Goal: Task Accomplishment & Management: Manage account settings

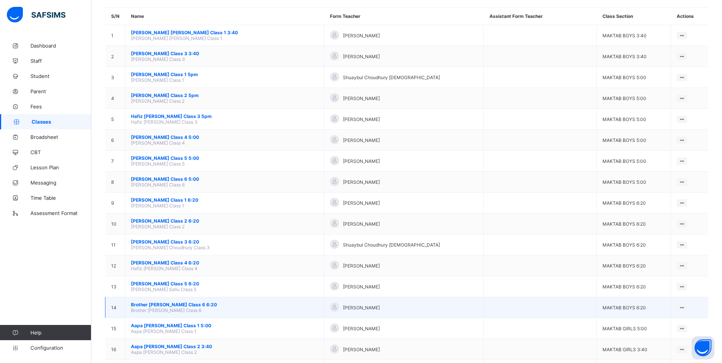
scroll to position [76, 0]
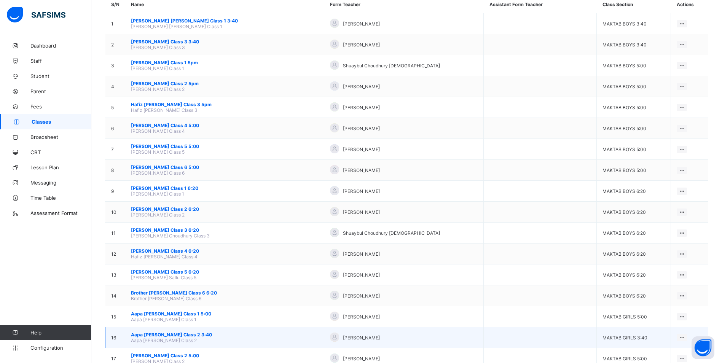
click at [196, 334] on span "Aapa [PERSON_NAME] Class 2 3:40" at bounding box center [224, 335] width 187 height 6
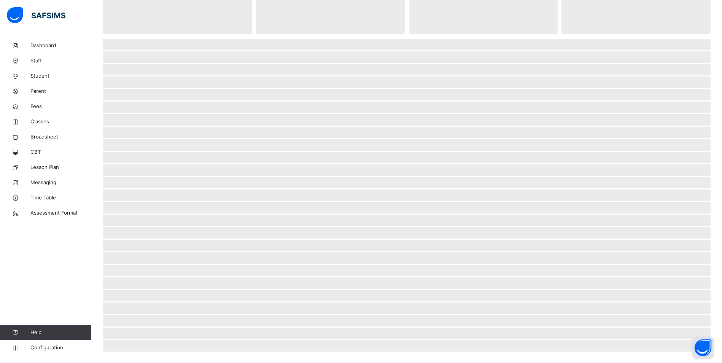
scroll to position [62, 0]
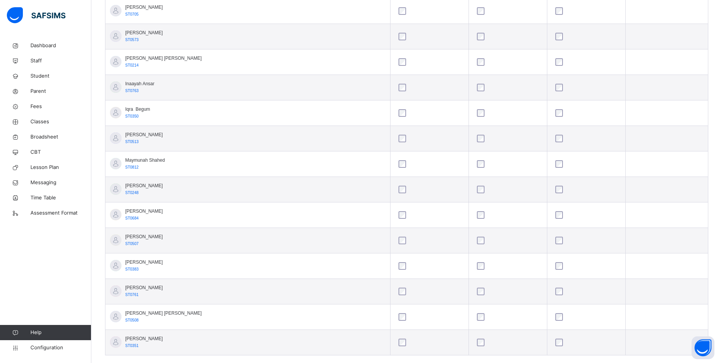
scroll to position [266, 0]
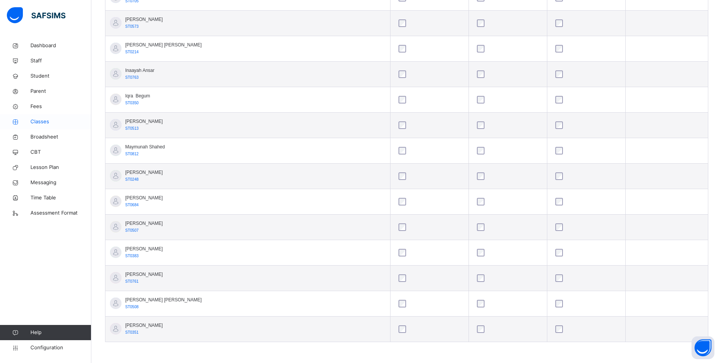
click at [37, 116] on link "Classes" at bounding box center [45, 121] width 91 height 15
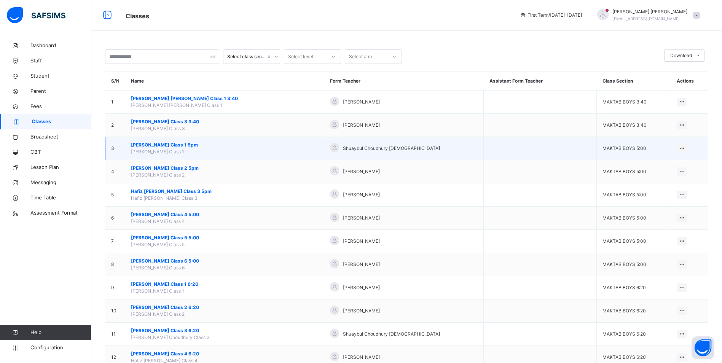
click at [185, 145] on span "[PERSON_NAME] Class 1 5pm" at bounding box center [224, 145] width 187 height 7
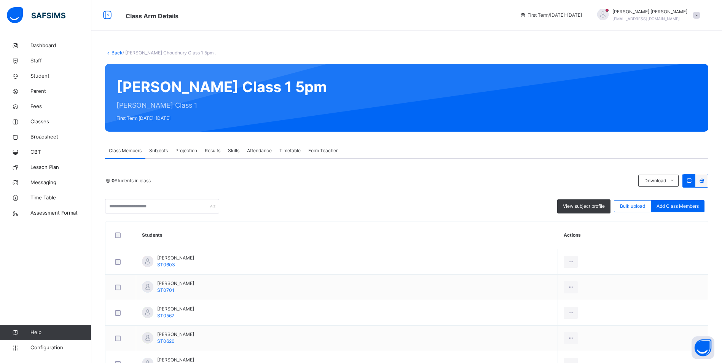
click at [250, 154] on span "Attendance" at bounding box center [259, 150] width 25 height 7
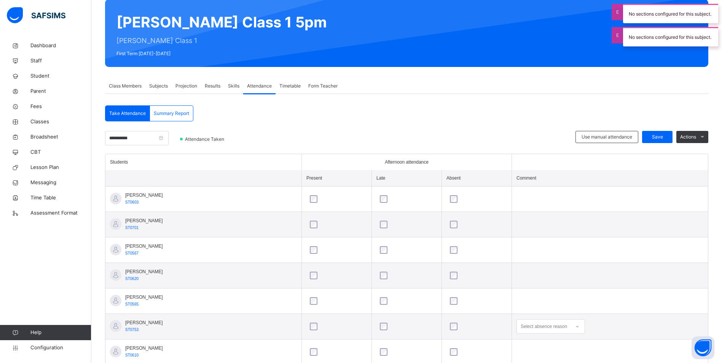
scroll to position [190, 0]
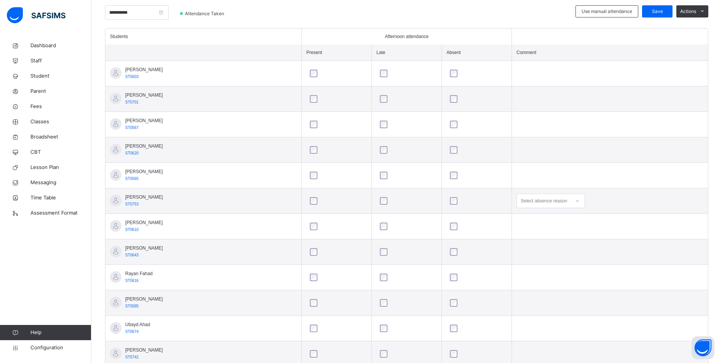
click at [550, 207] on div "Select absence reason" at bounding box center [550, 201] width 68 height 14
click at [549, 219] on div "Not well" at bounding box center [551, 218] width 68 height 13
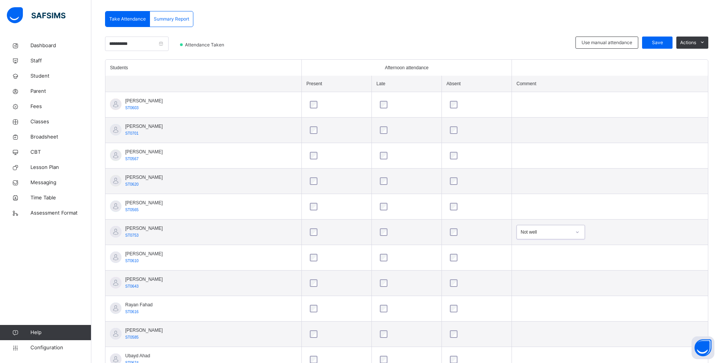
scroll to position [38, 0]
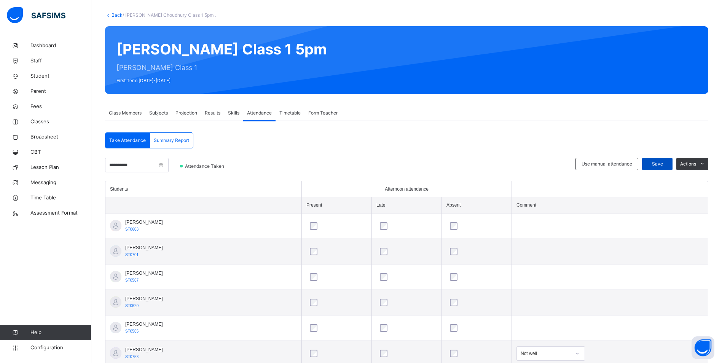
click at [658, 158] on div "Save" at bounding box center [657, 164] width 30 height 12
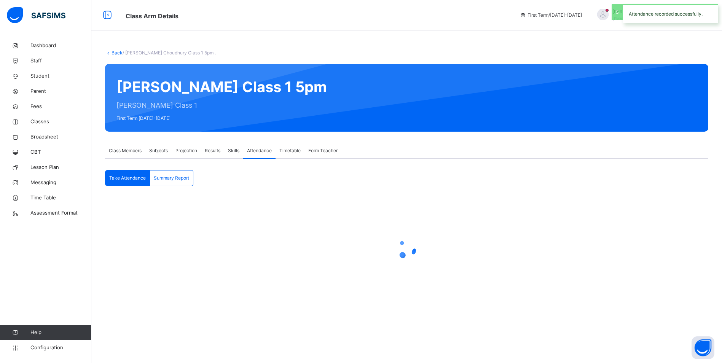
scroll to position [0, 0]
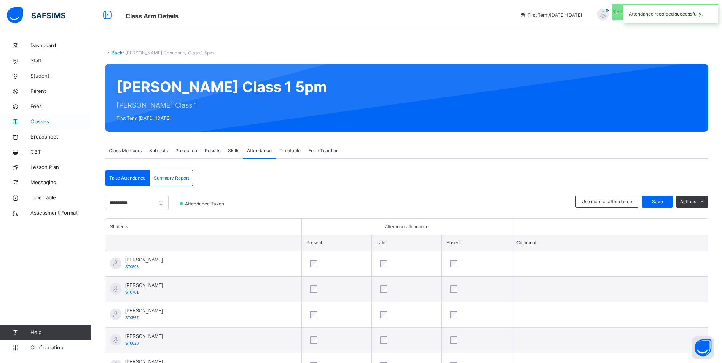
click at [33, 122] on span "Classes" at bounding box center [60, 122] width 61 height 8
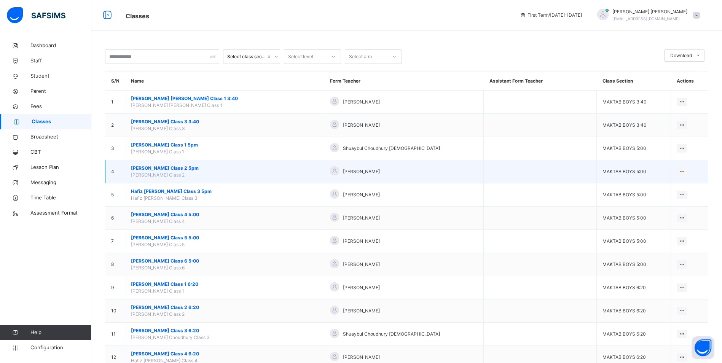
click at [162, 171] on span "[PERSON_NAME] Class 2 5pm" at bounding box center [224, 168] width 187 height 7
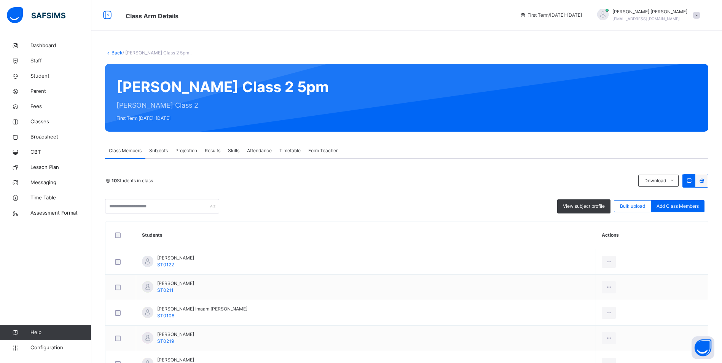
click at [256, 154] on div "Attendance" at bounding box center [259, 150] width 32 height 15
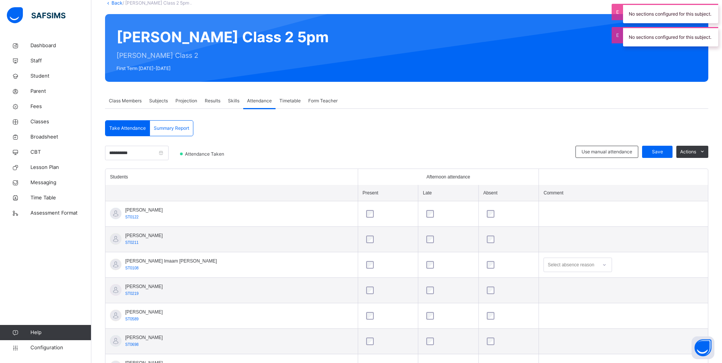
scroll to position [76, 0]
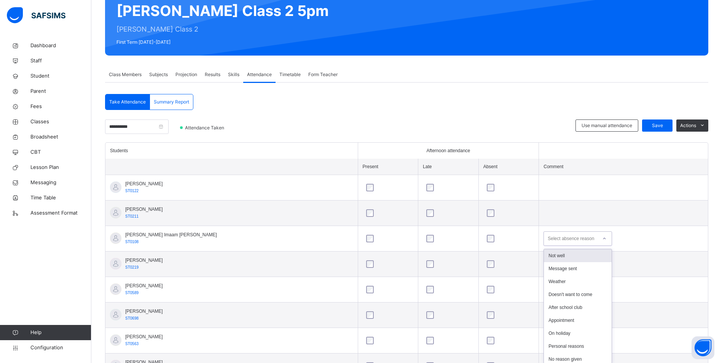
click at [558, 239] on div "Select absence reason" at bounding box center [570, 238] width 46 height 14
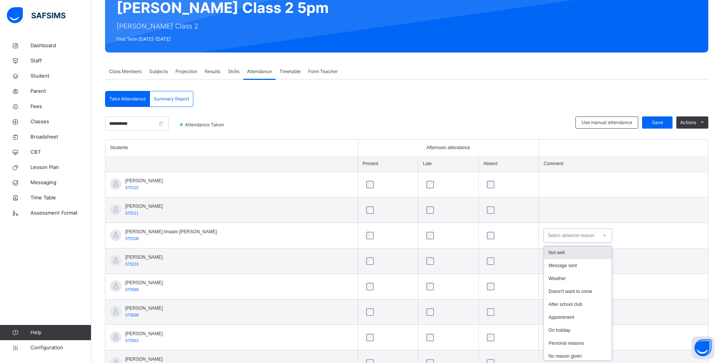
scroll to position [80, 0]
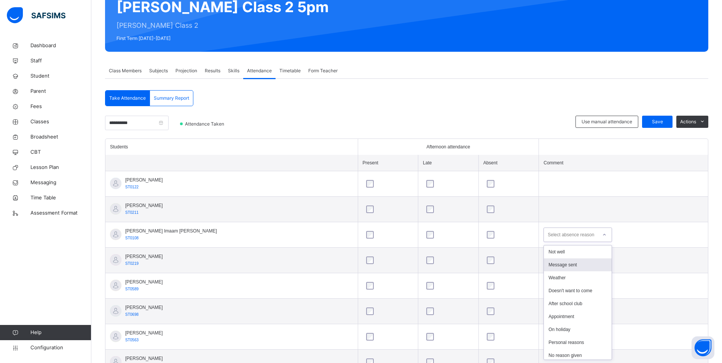
click at [549, 262] on div "Message sent" at bounding box center [578, 264] width 68 height 13
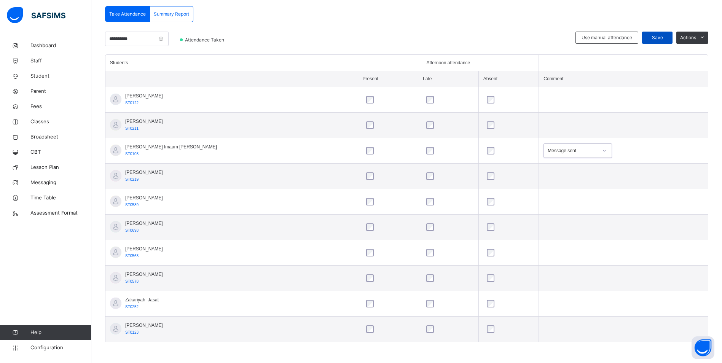
click at [666, 35] on span "Save" at bounding box center [656, 37] width 19 height 7
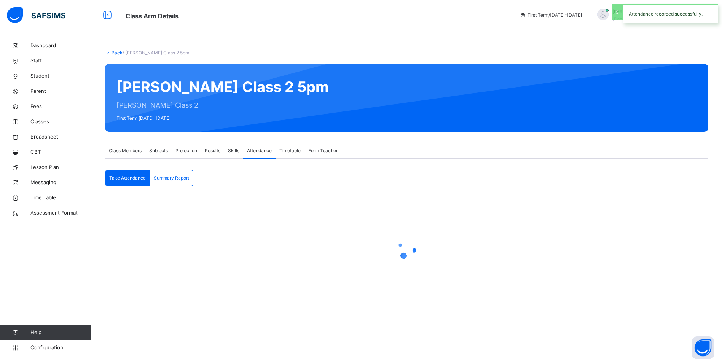
scroll to position [0, 0]
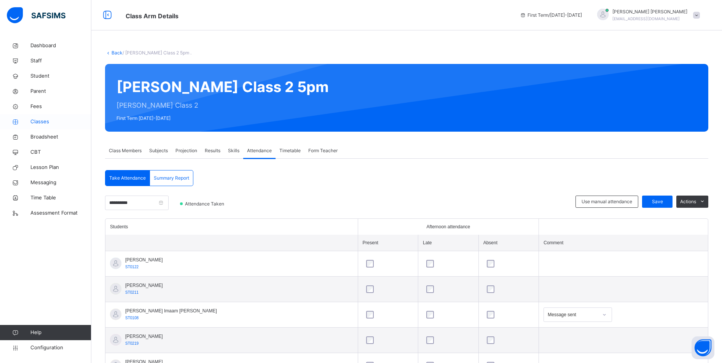
click at [29, 122] on icon at bounding box center [15, 122] width 30 height 6
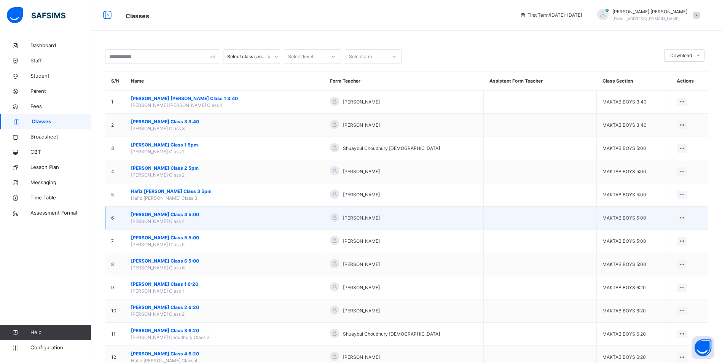
click at [170, 216] on span "[PERSON_NAME] Class 4 5:00" at bounding box center [224, 214] width 187 height 7
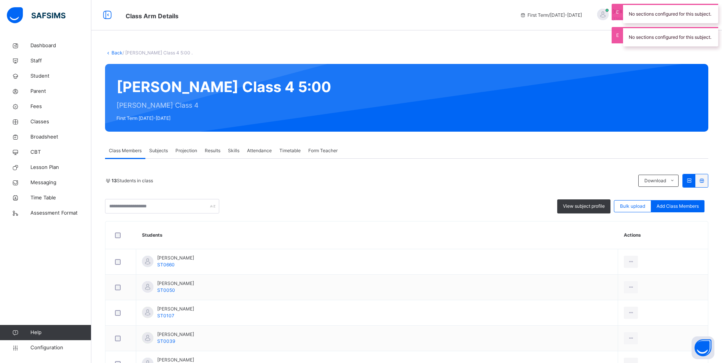
click at [261, 150] on span "Attendance" at bounding box center [259, 150] width 25 height 7
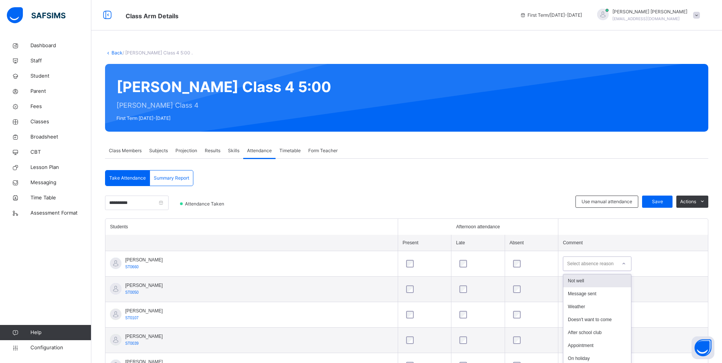
click at [563, 259] on div "option Not well focused, 1 of 15. 15 results available. Use Up and Down to choo…" at bounding box center [597, 263] width 68 height 14
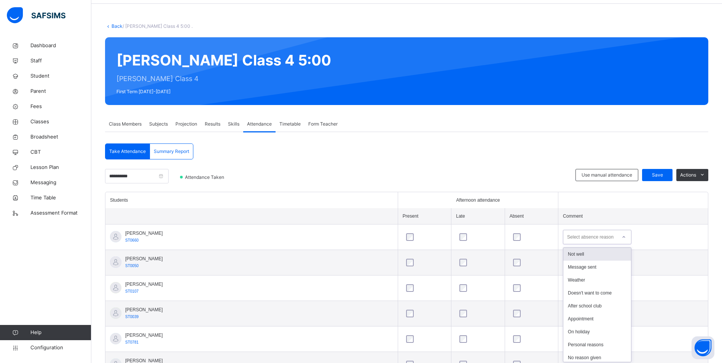
scroll to position [29, 0]
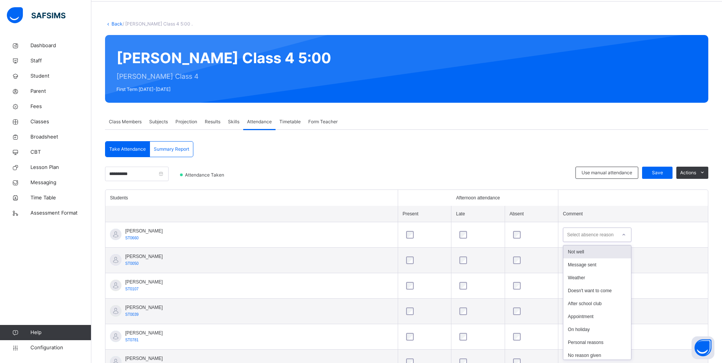
click at [563, 253] on div "Not well" at bounding box center [597, 251] width 68 height 13
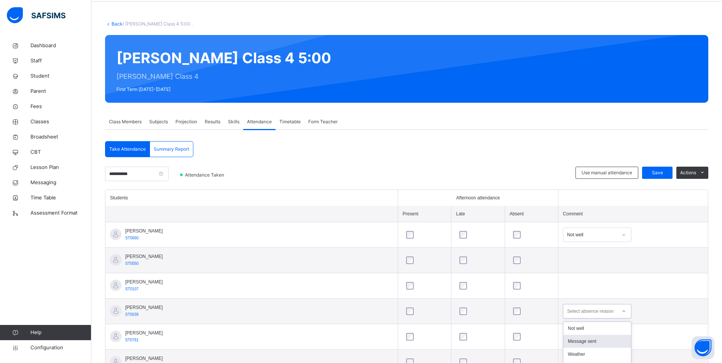
click at [564, 312] on div "option Message sent focused, 2 of 15. 15 results available. Use Up and Down to …" at bounding box center [597, 311] width 68 height 14
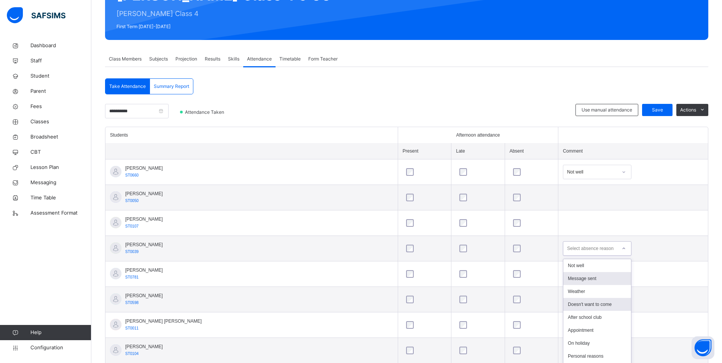
scroll to position [105, 0]
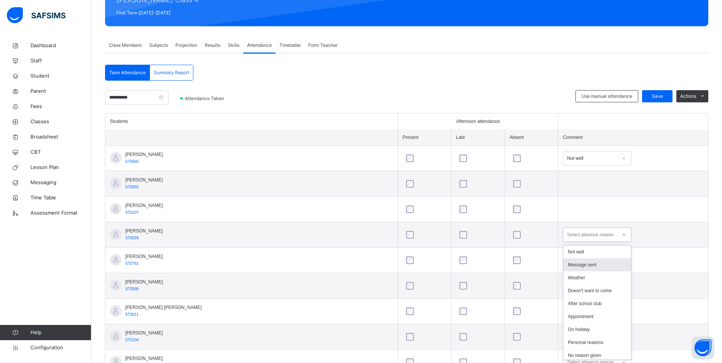
click at [563, 268] on div "Message sent" at bounding box center [597, 264] width 68 height 13
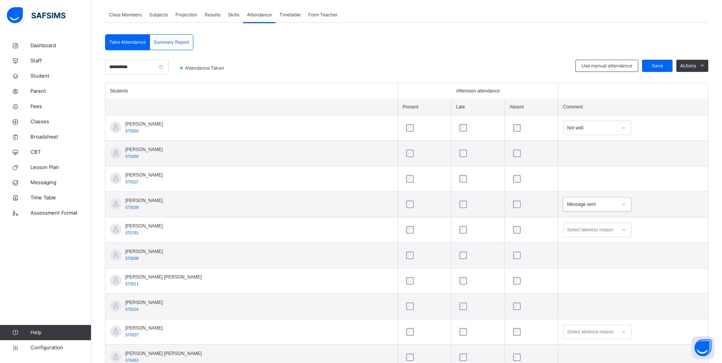
scroll to position [181, 0]
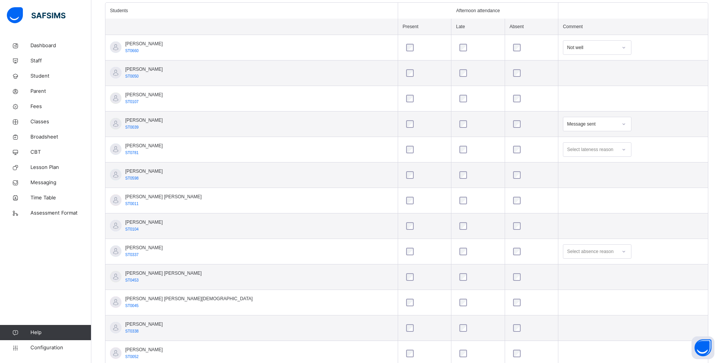
click at [584, 259] on div "Select absence reason" at bounding box center [597, 251] width 68 height 14
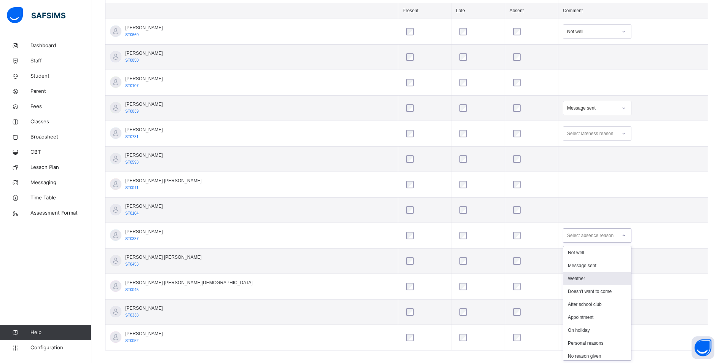
scroll to position [233, 0]
click at [564, 260] on div "Message sent" at bounding box center [597, 264] width 68 height 13
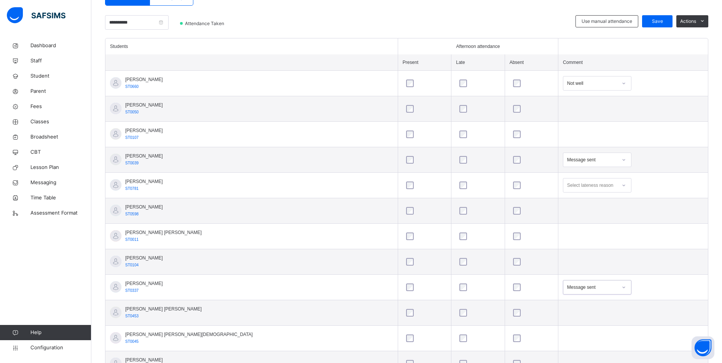
scroll to position [43, 0]
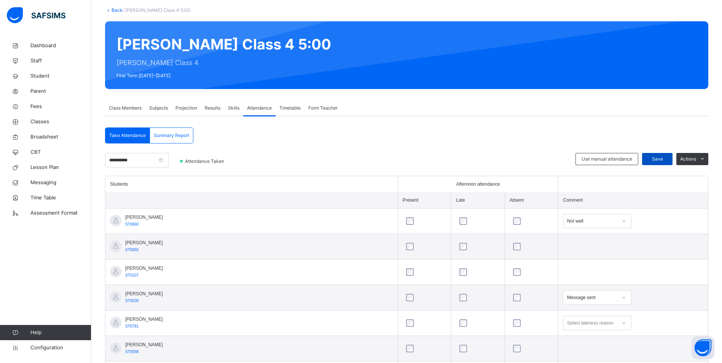
click at [662, 162] on span "Save" at bounding box center [656, 159] width 19 height 7
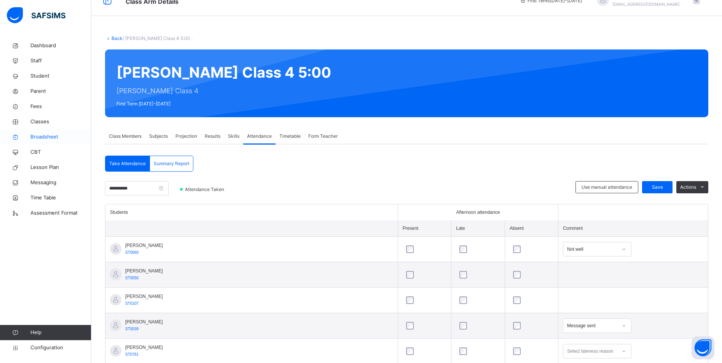
scroll to position [12, 0]
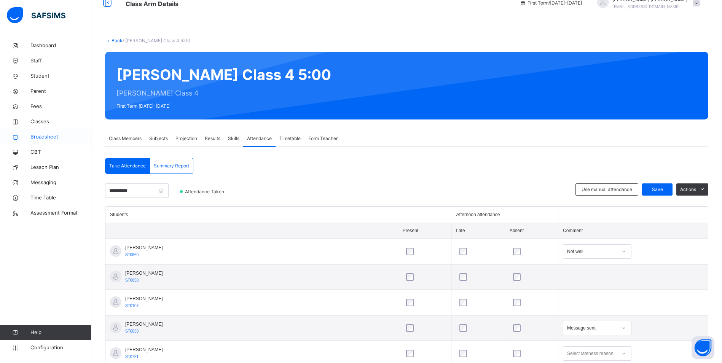
drag, startPoint x: 29, startPoint y: 124, endPoint x: 63, endPoint y: 130, distance: 34.9
click at [29, 124] on icon at bounding box center [15, 122] width 30 height 6
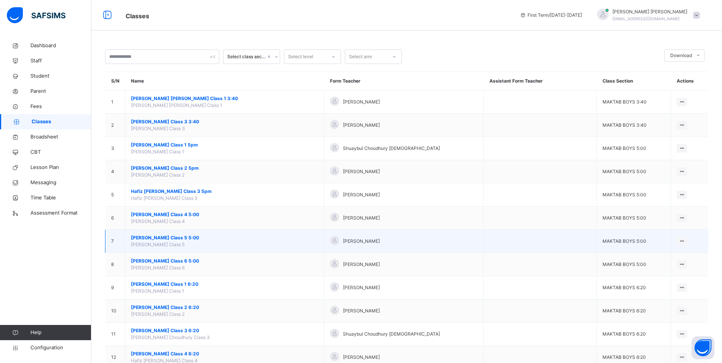
click at [179, 239] on span "[PERSON_NAME] Class 5 5:00" at bounding box center [224, 237] width 187 height 7
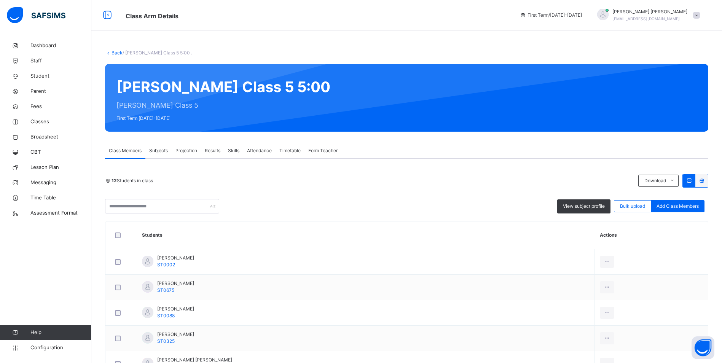
click at [258, 150] on span "Attendance" at bounding box center [259, 150] width 25 height 7
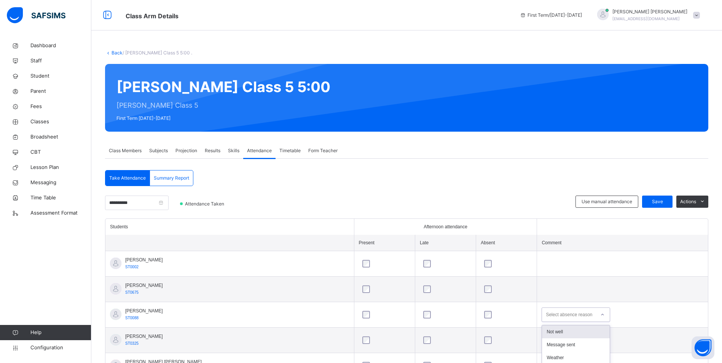
click at [546, 313] on div "option Not well focused, 1 of 15. 15 results available. Use Up and Down to choo…" at bounding box center [575, 314] width 68 height 14
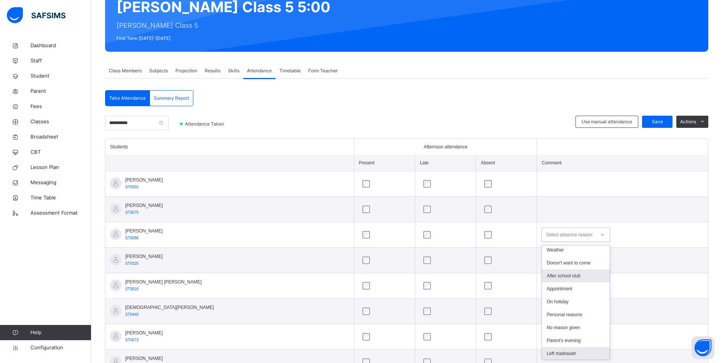
scroll to position [80, 0]
click at [552, 309] on div "No transport" at bounding box center [576, 314] width 68 height 13
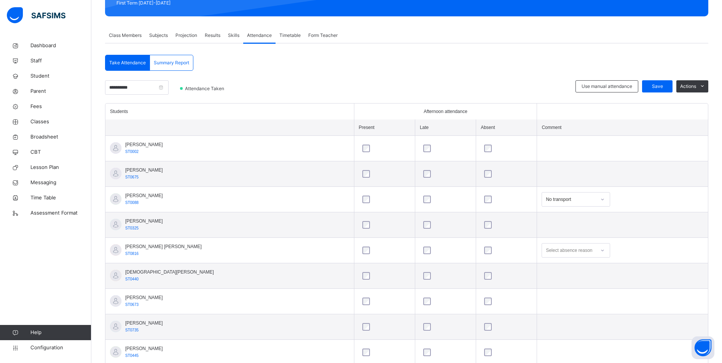
click at [543, 258] on div "Select absence reason" at bounding box center [575, 250] width 68 height 14
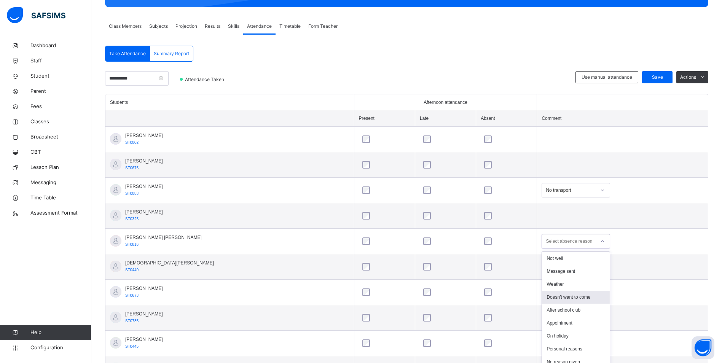
scroll to position [131, 0]
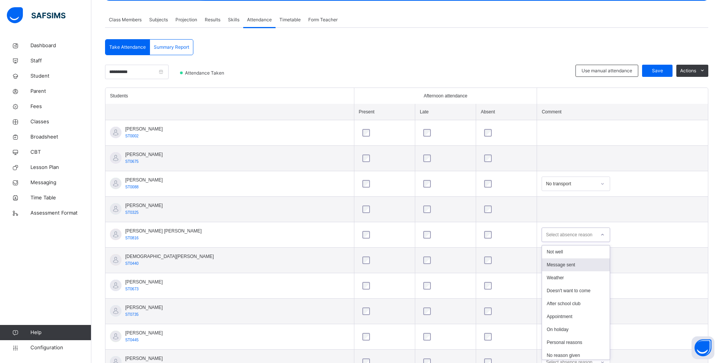
click at [545, 269] on div "Message sent" at bounding box center [576, 264] width 68 height 13
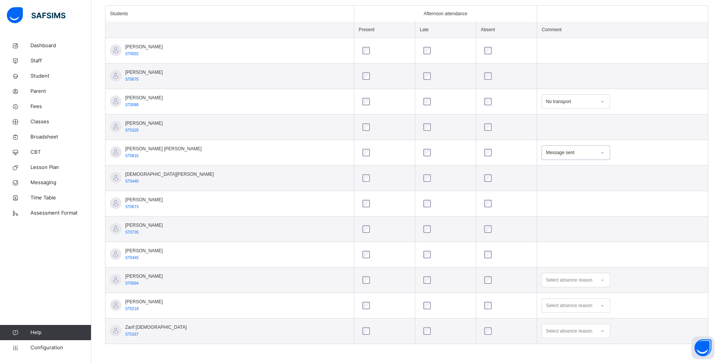
scroll to position [215, 0]
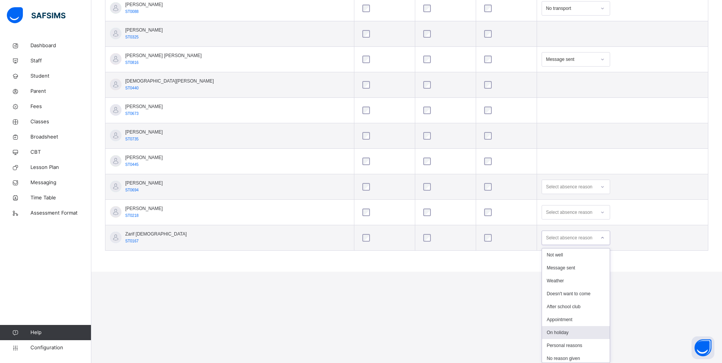
click at [553, 245] on div "option On holiday focused, 7 of 15. 15 results available. Use Up and Down to ch…" at bounding box center [575, 238] width 68 height 14
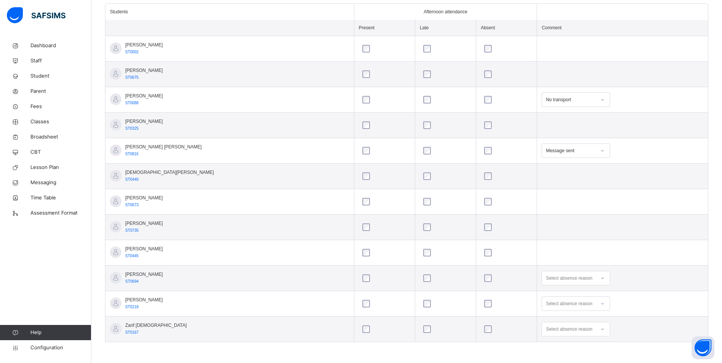
click at [390, 241] on tbody "[PERSON_NAME] ST0002 [PERSON_NAME] ST0675 [PERSON_NAME] ST0088 No transport [PE…" at bounding box center [406, 189] width 602 height 306
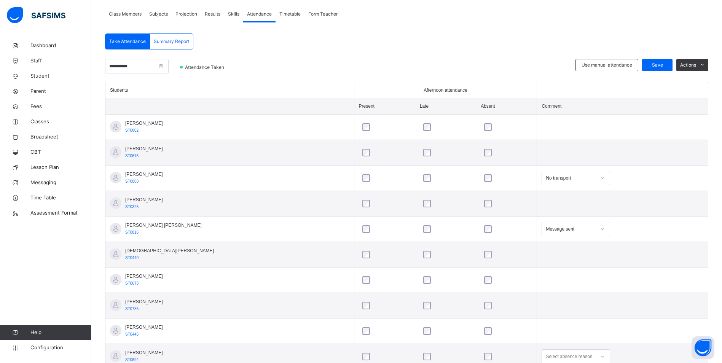
scroll to position [25, 0]
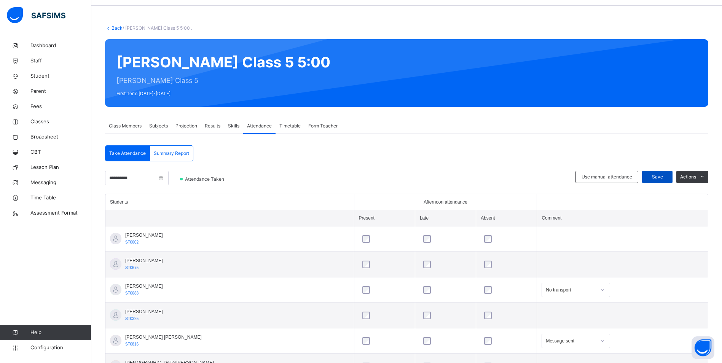
click at [668, 181] on div "Save" at bounding box center [657, 177] width 30 height 12
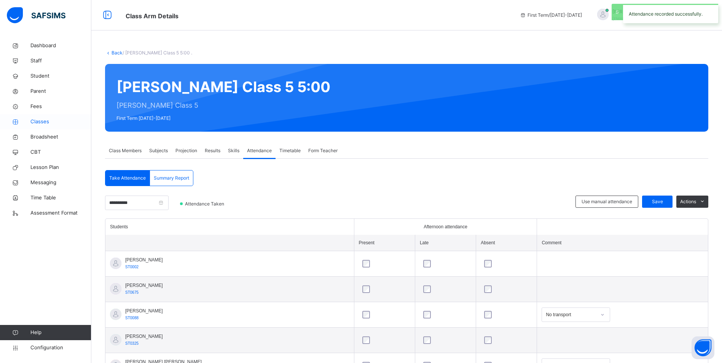
click at [42, 124] on span "Classes" at bounding box center [60, 122] width 61 height 8
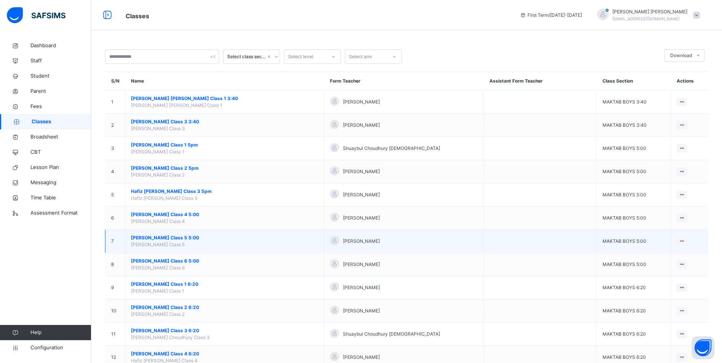
click at [163, 232] on td "[PERSON_NAME] Class 5 5:00 [PERSON_NAME] Class 5" at bounding box center [224, 241] width 199 height 23
click at [163, 237] on span "[PERSON_NAME] Class 5 5:00" at bounding box center [224, 237] width 187 height 7
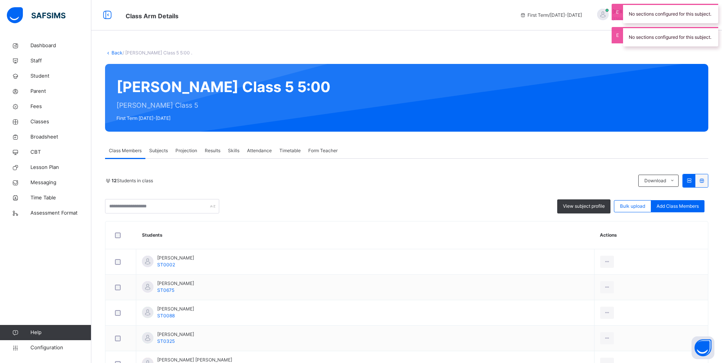
click at [261, 150] on span "Attendance" at bounding box center [259, 150] width 25 height 7
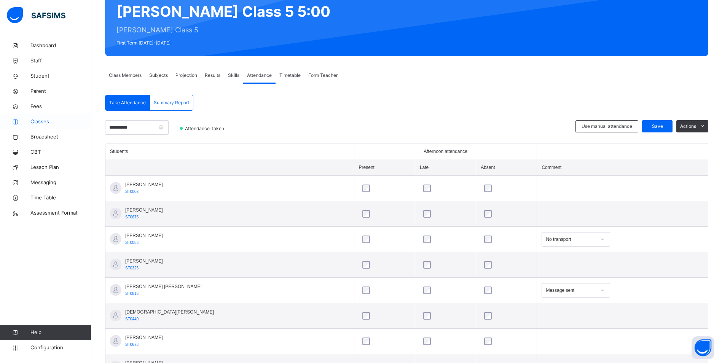
scroll to position [63, 0]
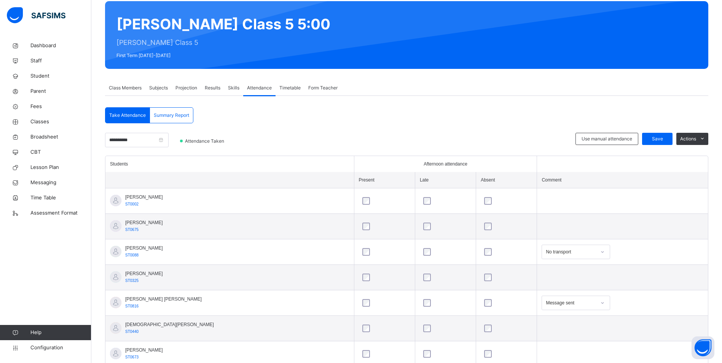
click at [133, 87] on span "Class Members" at bounding box center [125, 87] width 33 height 7
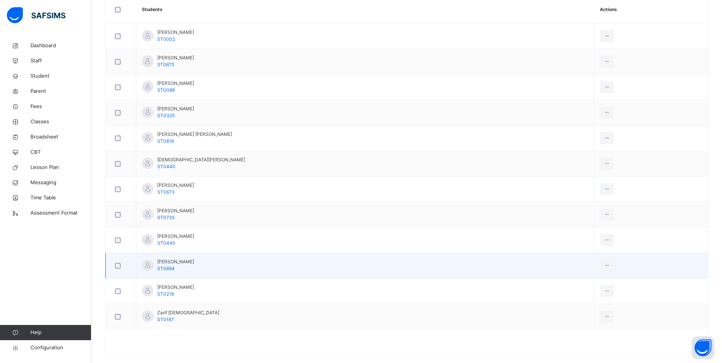
scroll to position [234, 0]
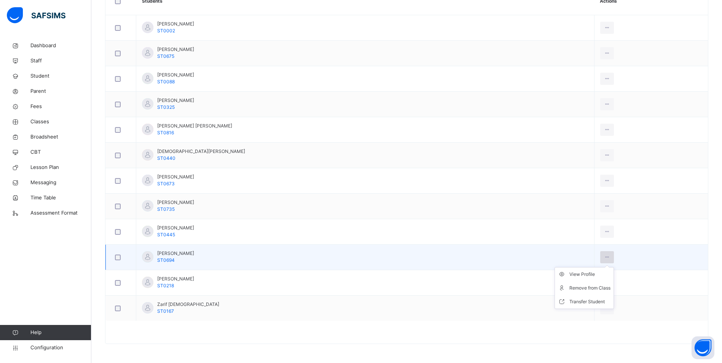
click at [600, 257] on div at bounding box center [607, 257] width 14 height 12
click at [569, 291] on div "Remove from Class" at bounding box center [589, 288] width 41 height 8
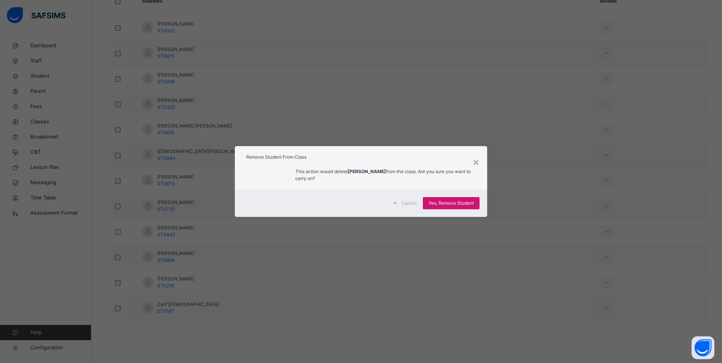
click at [452, 199] on div "Yes, Remove Student" at bounding box center [451, 203] width 57 height 12
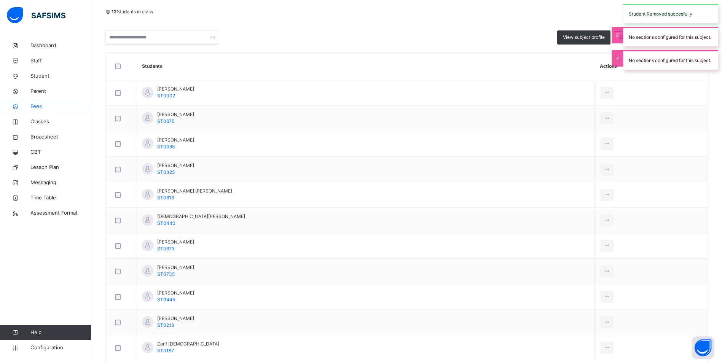
scroll to position [132, 0]
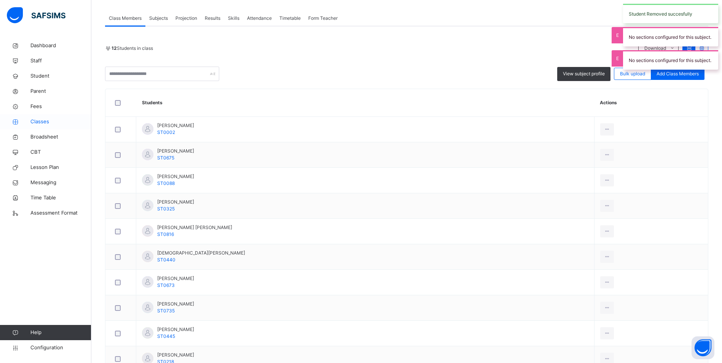
click at [32, 123] on span "Classes" at bounding box center [60, 122] width 61 height 8
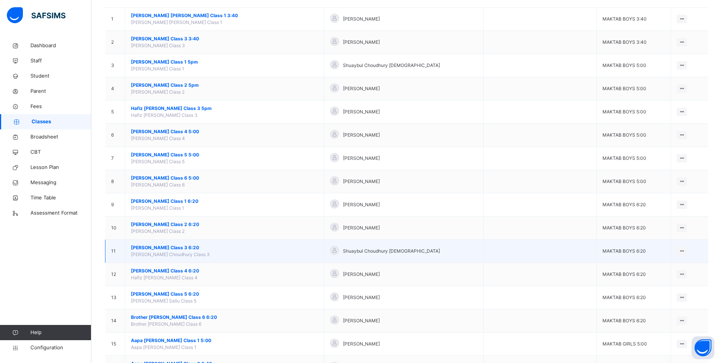
scroll to position [76, 0]
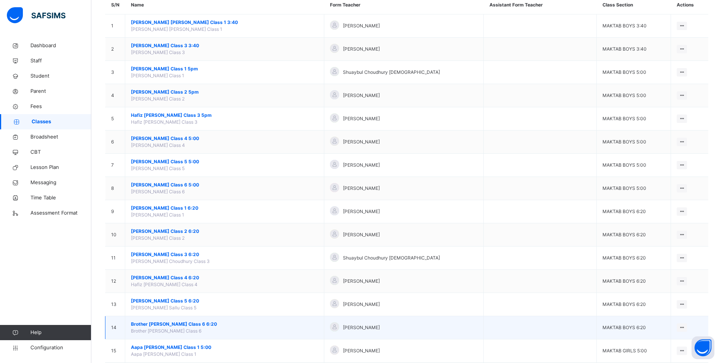
click at [159, 323] on span "Brother [PERSON_NAME] Class 6 6:20" at bounding box center [224, 324] width 187 height 7
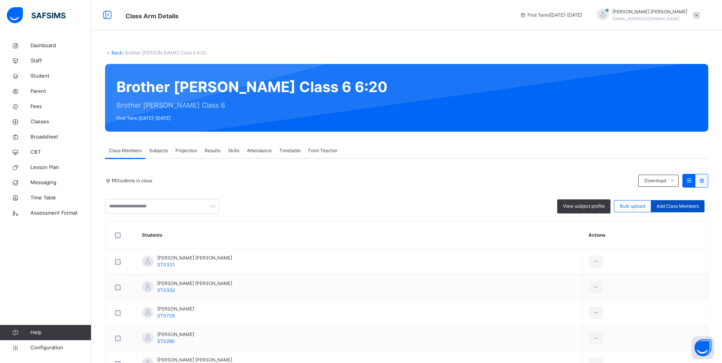
click at [671, 205] on span "Add Class Members" at bounding box center [677, 206] width 42 height 7
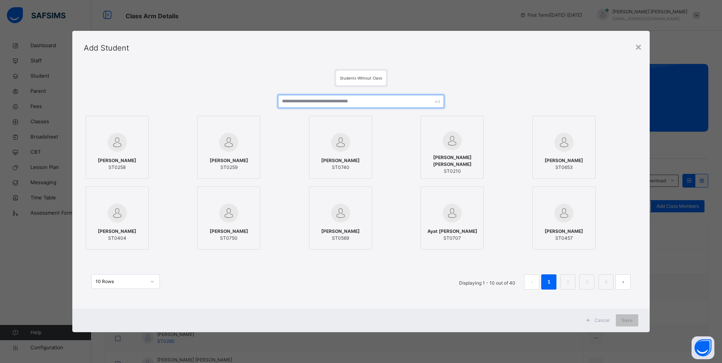
click at [315, 102] on input "text" at bounding box center [361, 101] width 166 height 13
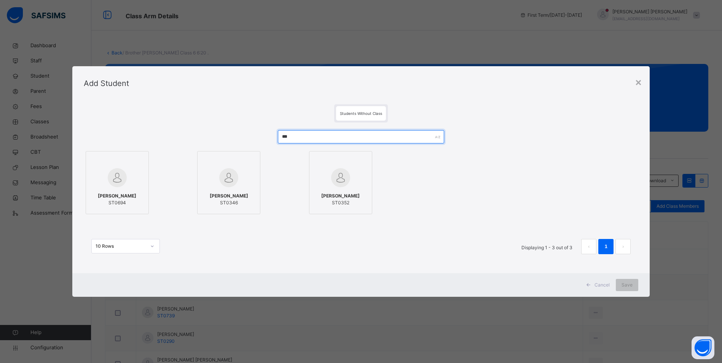
type input "***"
click at [100, 187] on div at bounding box center [117, 178] width 55 height 22
click at [638, 285] on div "Save" at bounding box center [632, 285] width 22 height 12
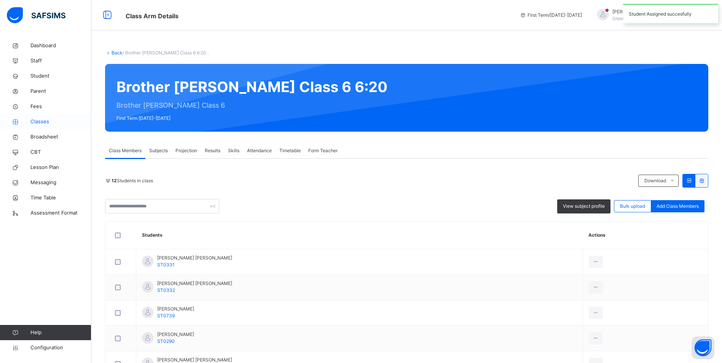
click at [35, 120] on span "Classes" at bounding box center [60, 122] width 61 height 8
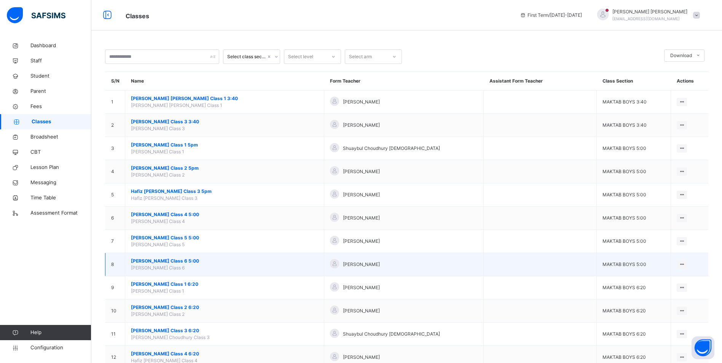
click at [158, 258] on span "[PERSON_NAME] Class 6 5:00" at bounding box center [224, 261] width 187 height 7
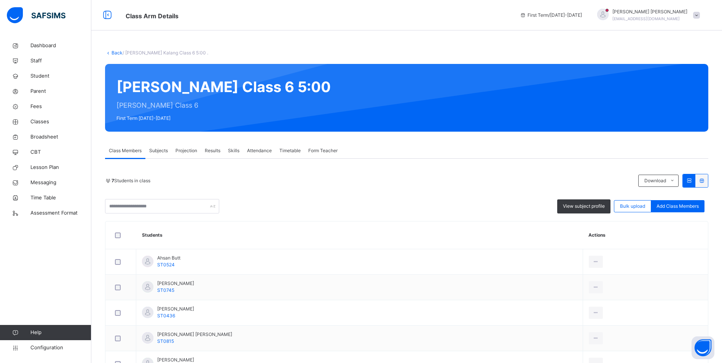
click at [267, 149] on span "Attendance" at bounding box center [259, 150] width 25 height 7
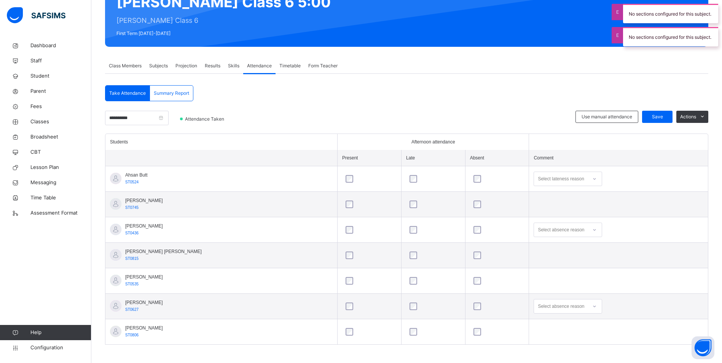
scroll to position [87, 0]
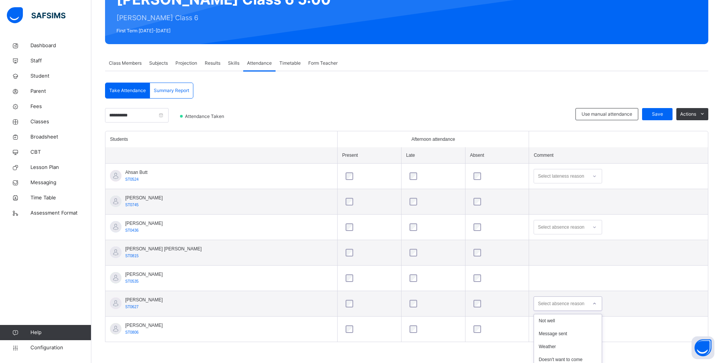
click at [551, 307] on div "option After school club focused, 5 of 15. 15 results available. Use Up and Dow…" at bounding box center [567, 303] width 68 height 14
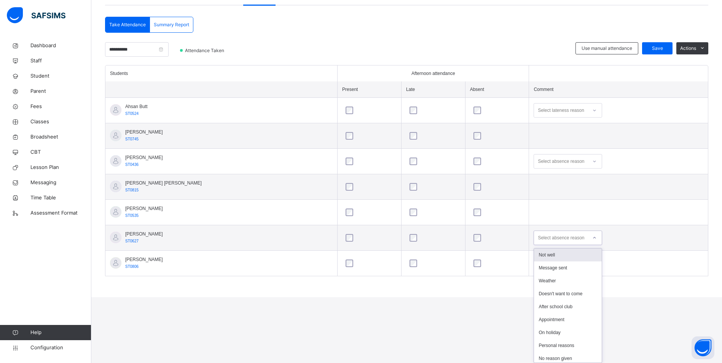
click at [551, 253] on div "Not well" at bounding box center [568, 254] width 68 height 13
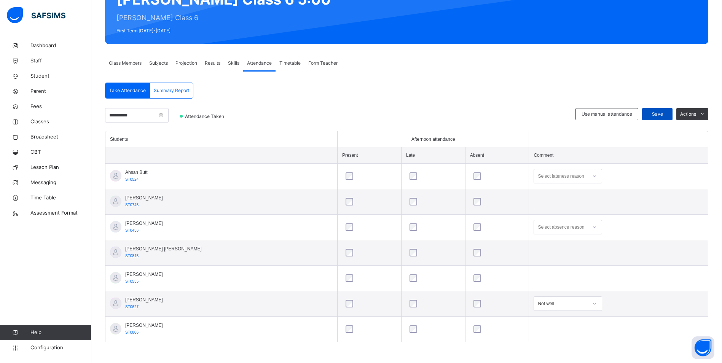
click at [658, 118] on div "Save" at bounding box center [657, 114] width 30 height 12
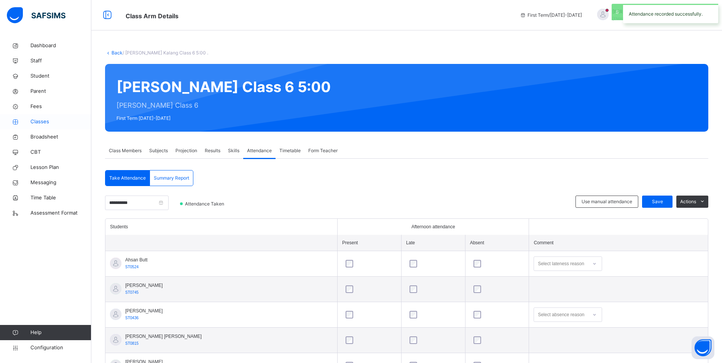
click at [58, 126] on link "Classes" at bounding box center [45, 121] width 91 height 15
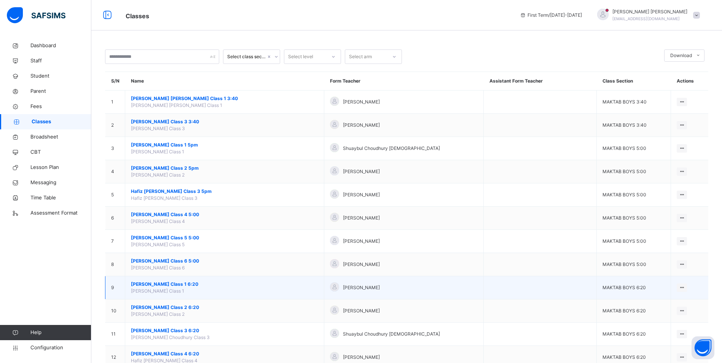
click at [184, 283] on span "[PERSON_NAME] Class 1 6:20" at bounding box center [224, 284] width 187 height 7
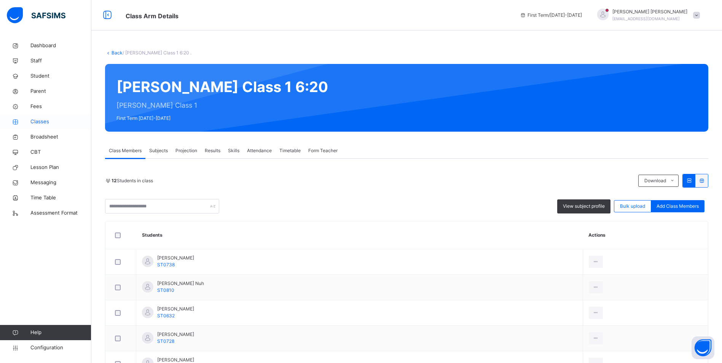
click at [48, 122] on span "Classes" at bounding box center [60, 122] width 61 height 8
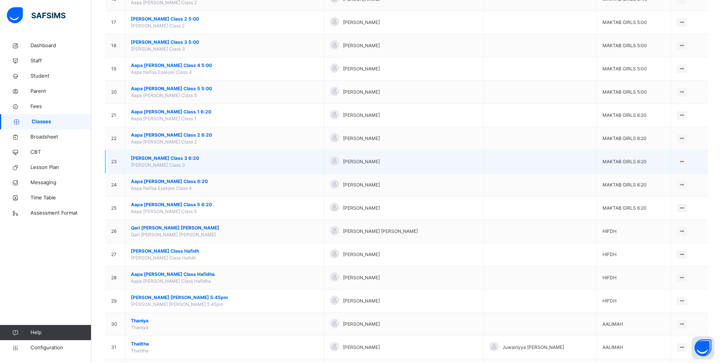
scroll to position [456, 0]
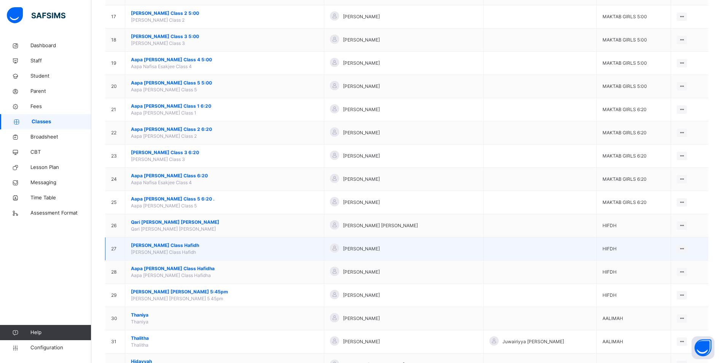
click at [173, 247] on span "[PERSON_NAME] Class Hafidh" at bounding box center [224, 245] width 187 height 7
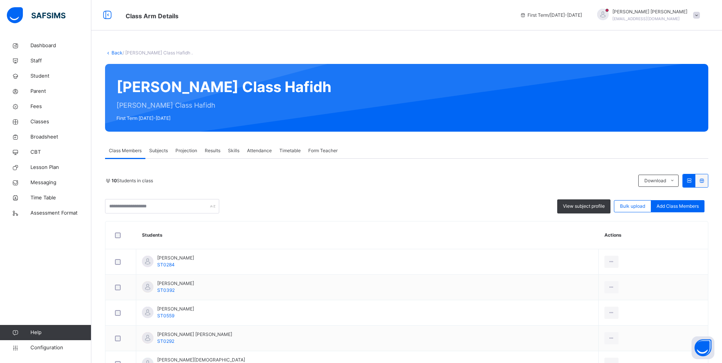
click at [259, 149] on span "Attendance" at bounding box center [259, 150] width 25 height 7
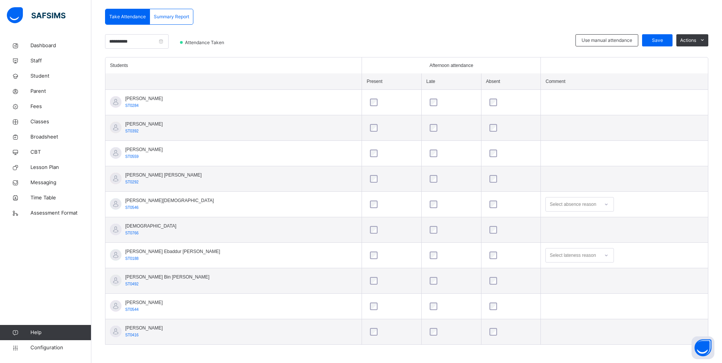
scroll to position [164, 0]
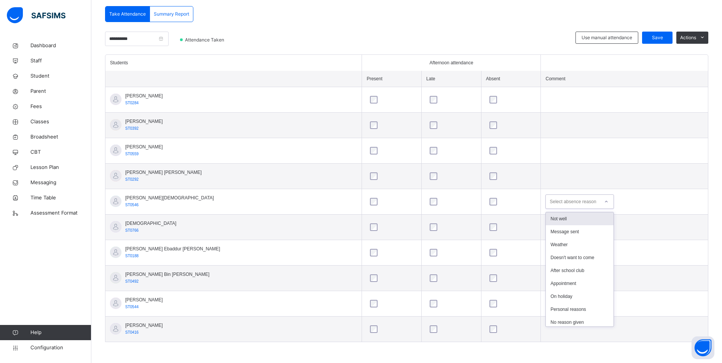
click at [567, 202] on div "Select absence reason" at bounding box center [572, 201] width 46 height 14
click at [561, 232] on div "Message sent" at bounding box center [580, 231] width 68 height 13
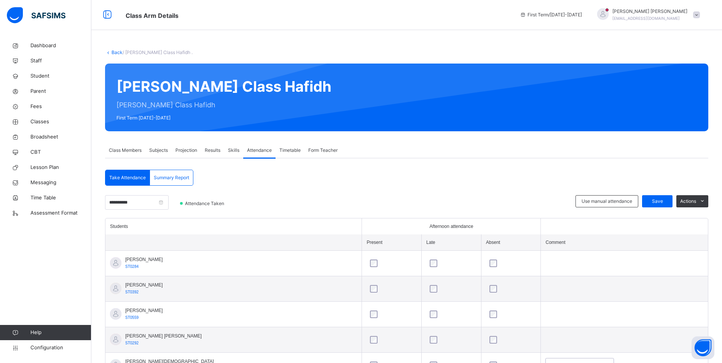
scroll to position [0, 0]
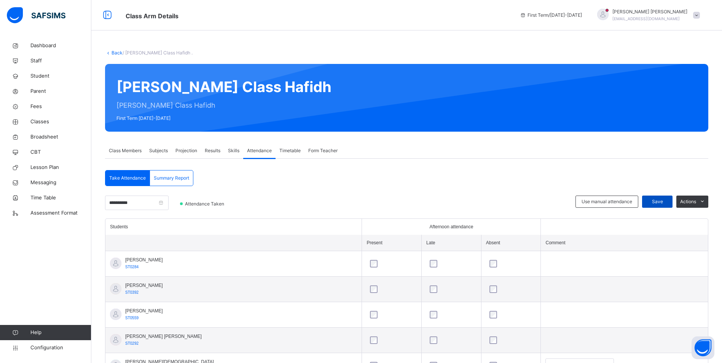
click at [668, 206] on div "Save" at bounding box center [657, 202] width 30 height 12
click at [52, 119] on span "Classes" at bounding box center [60, 122] width 61 height 8
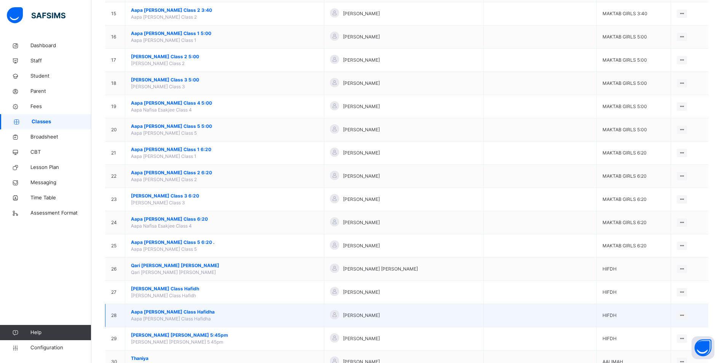
scroll to position [495, 0]
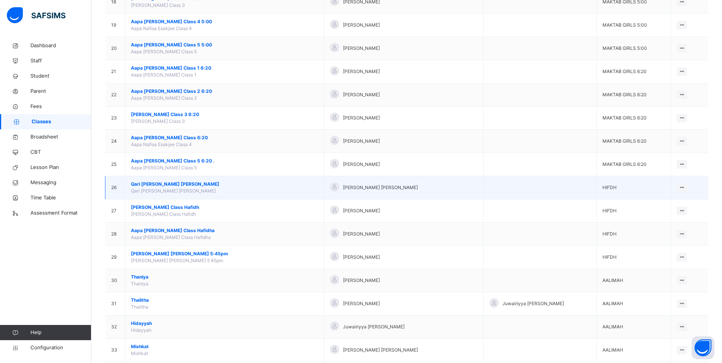
click at [162, 183] on span "Qari [PERSON_NAME] [PERSON_NAME]" at bounding box center [224, 184] width 187 height 7
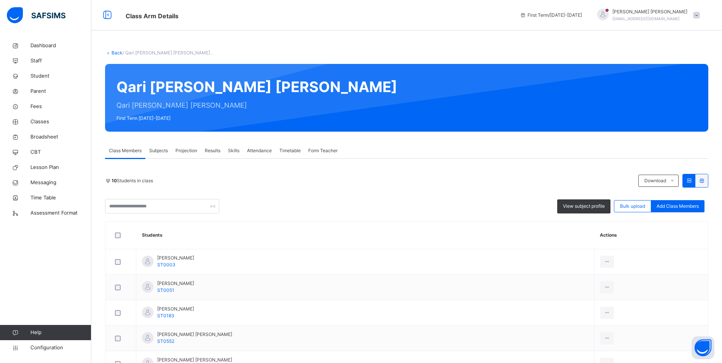
click at [250, 147] on div "Attendance" at bounding box center [259, 150] width 32 height 15
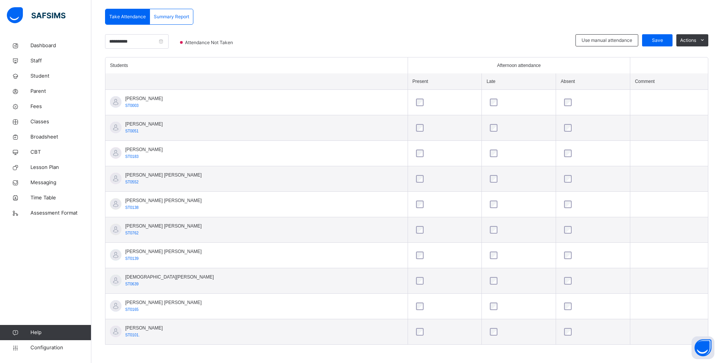
scroll to position [164, 0]
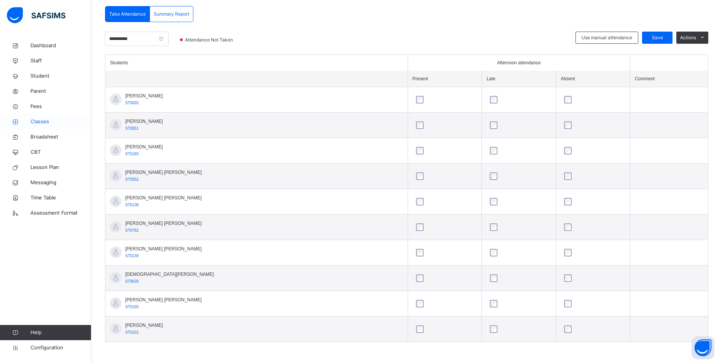
click at [35, 121] on span "Classes" at bounding box center [60, 122] width 61 height 8
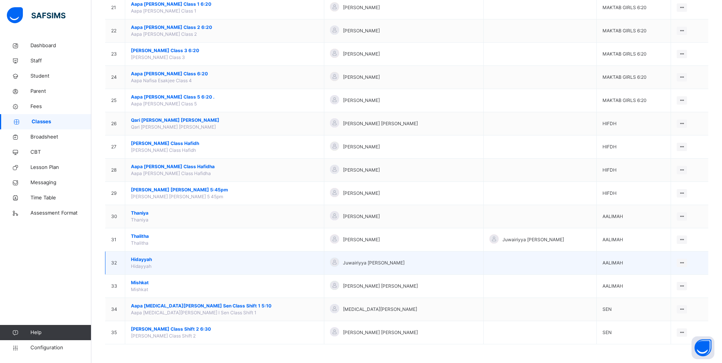
scroll to position [559, 0]
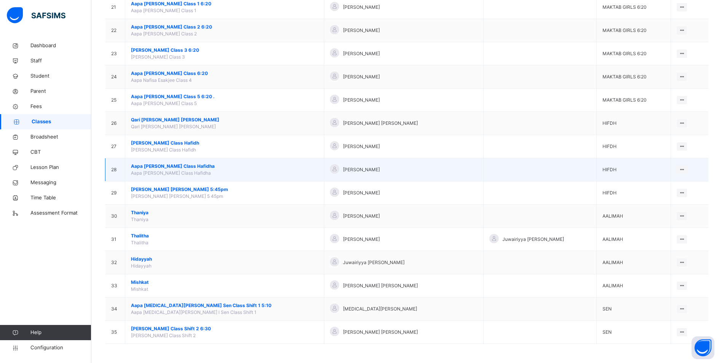
click at [161, 167] on span "Aapa [PERSON_NAME] Class Hafidha" at bounding box center [224, 166] width 187 height 7
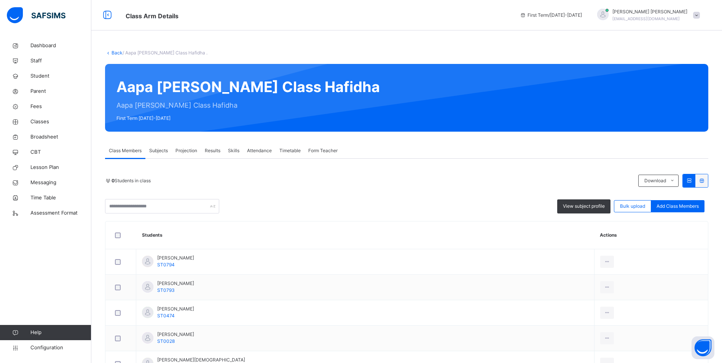
click at [259, 150] on span "Attendance" at bounding box center [259, 150] width 25 height 7
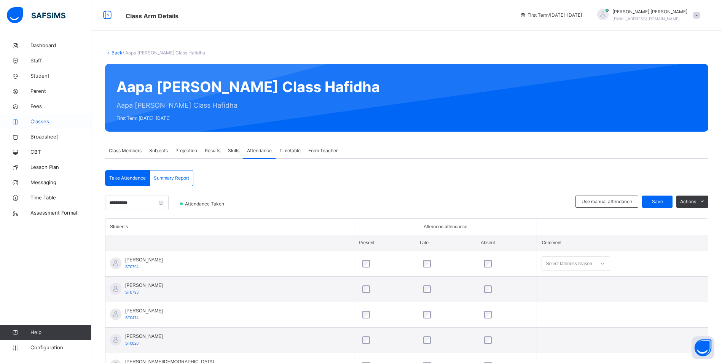
click at [33, 122] on span "Classes" at bounding box center [60, 122] width 61 height 8
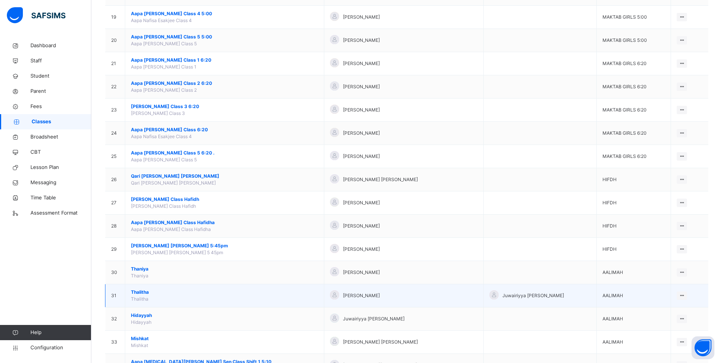
scroll to position [559, 0]
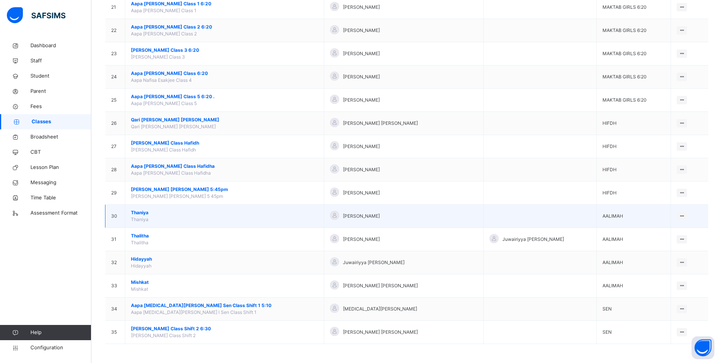
click at [139, 211] on span "Thaniya" at bounding box center [224, 212] width 187 height 7
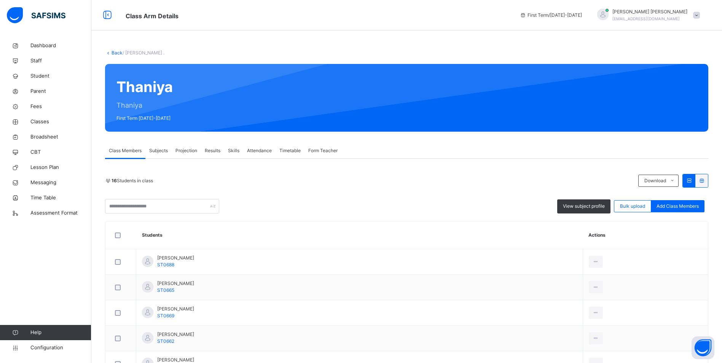
click at [253, 152] on span "Attendance" at bounding box center [259, 150] width 25 height 7
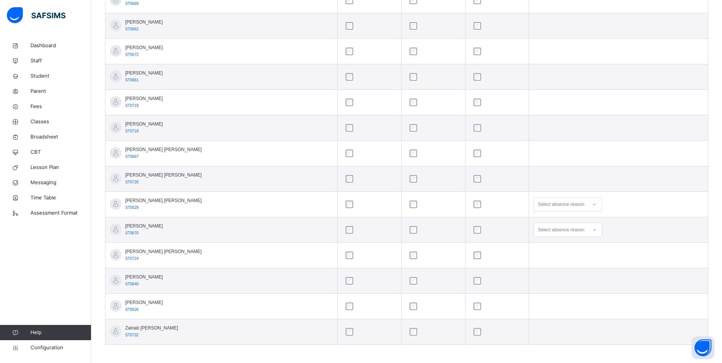
scroll to position [317, 0]
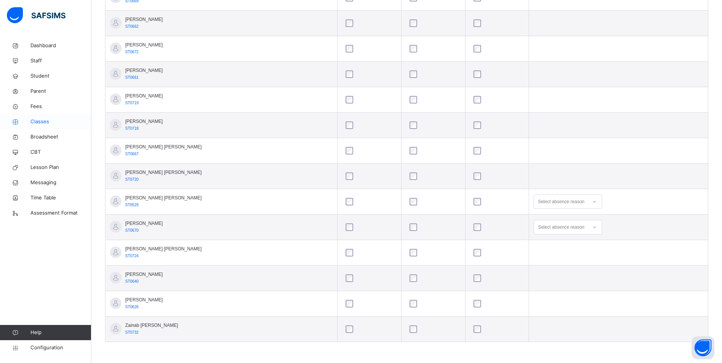
click at [32, 121] on span "Classes" at bounding box center [60, 122] width 61 height 8
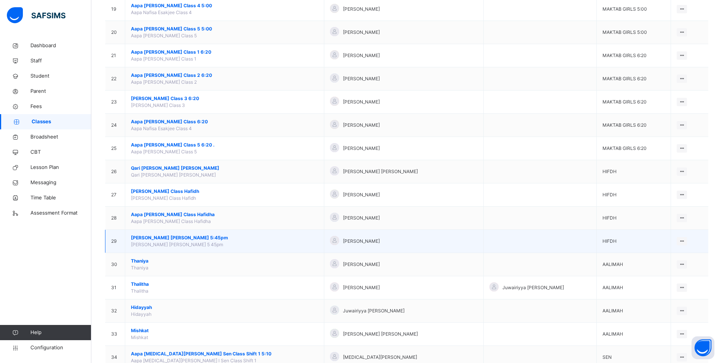
scroll to position [559, 0]
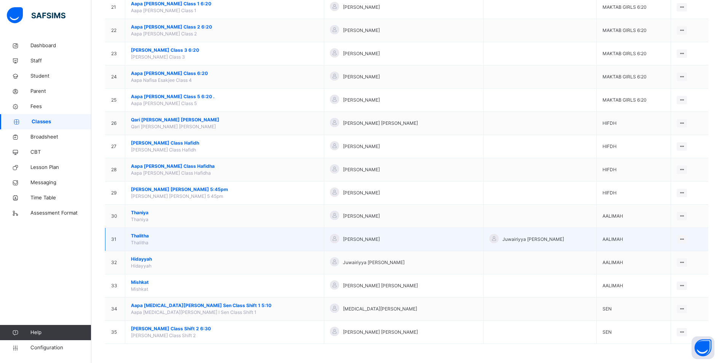
click at [139, 235] on span "Thalitha" at bounding box center [224, 235] width 187 height 7
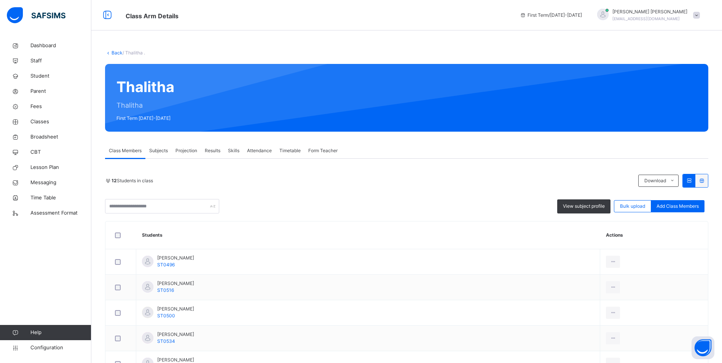
click at [256, 146] on div "Attendance" at bounding box center [259, 150] width 32 height 15
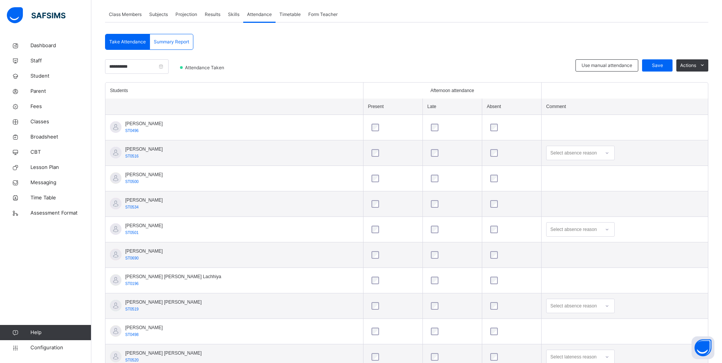
scroll to position [152, 0]
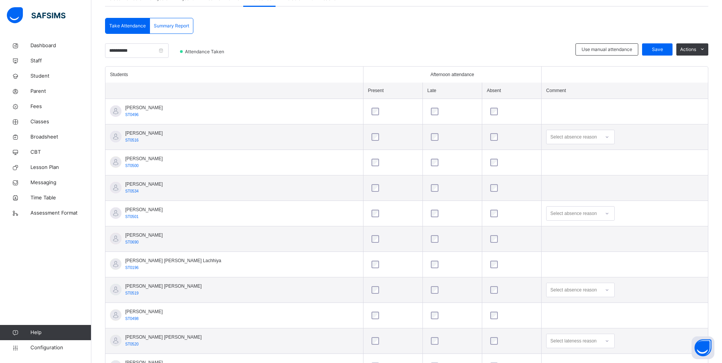
click at [550, 134] on div "Select absence reason" at bounding box center [573, 137] width 46 height 14
click at [550, 165] on div "Message sent" at bounding box center [580, 167] width 68 height 13
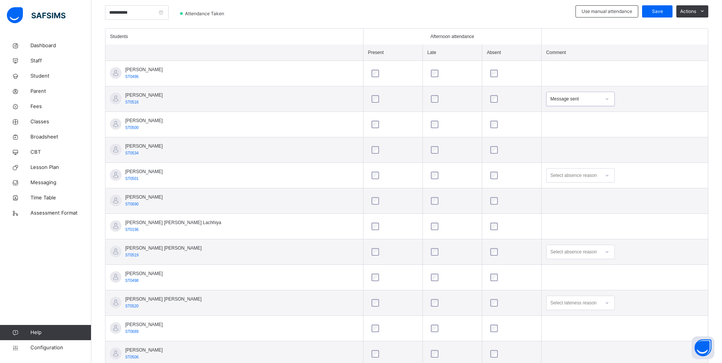
scroll to position [215, 0]
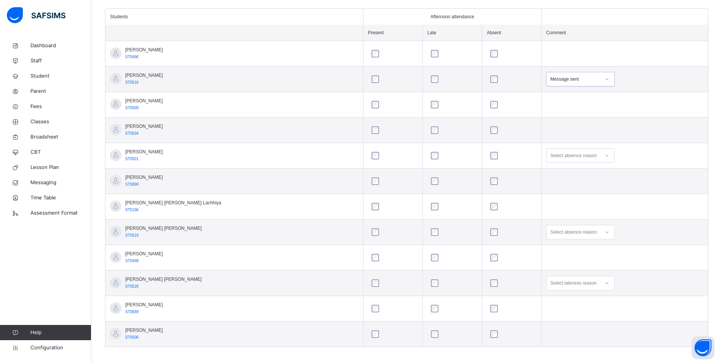
click at [551, 290] on div "Select lateness reason" at bounding box center [580, 283] width 68 height 14
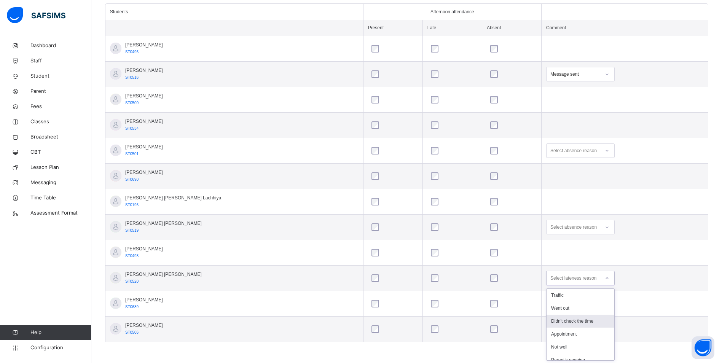
click at [541, 274] on td "option Didn't check the time focused, 3 of 6. 6 results available. Use Up and D…" at bounding box center [624, 278] width 166 height 25
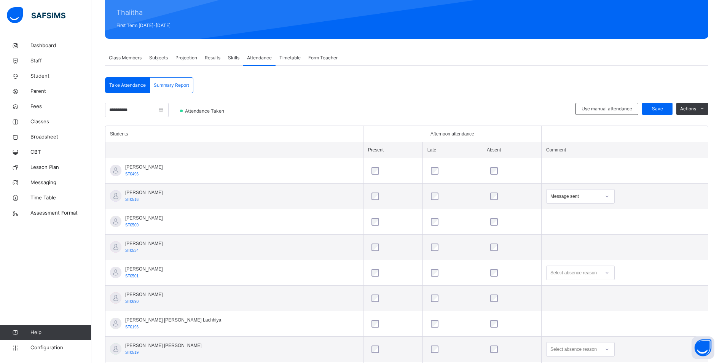
scroll to position [25, 0]
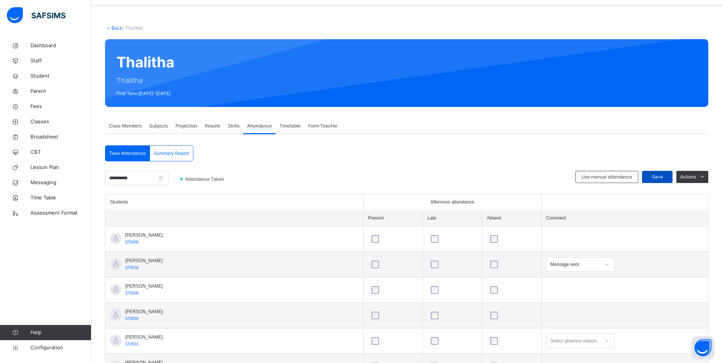
click at [659, 175] on span "Save" at bounding box center [656, 176] width 19 height 7
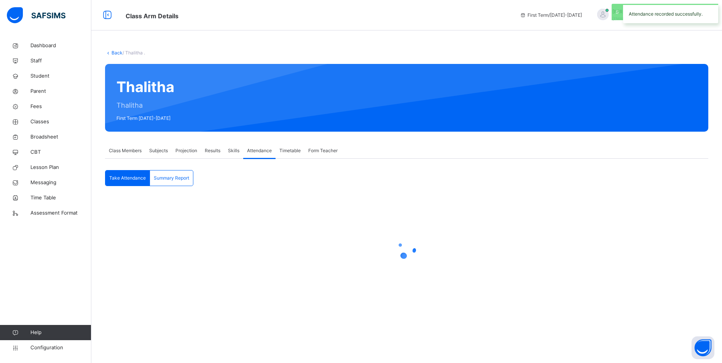
scroll to position [0, 0]
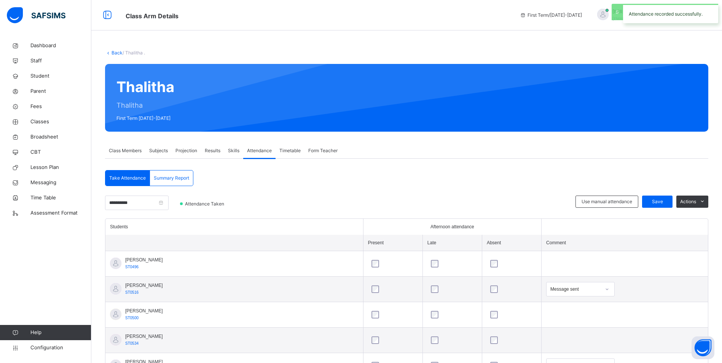
click at [137, 147] on span "Class Members" at bounding box center [125, 150] width 33 height 7
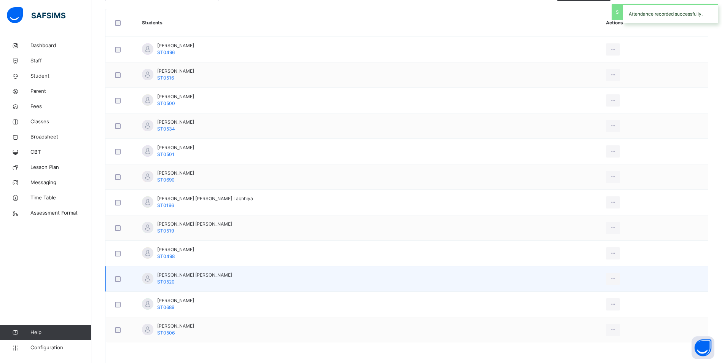
scroll to position [234, 0]
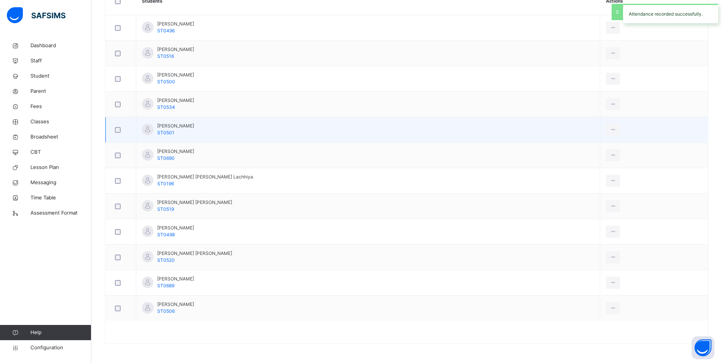
click at [112, 128] on div at bounding box center [120, 130] width 19 height 16
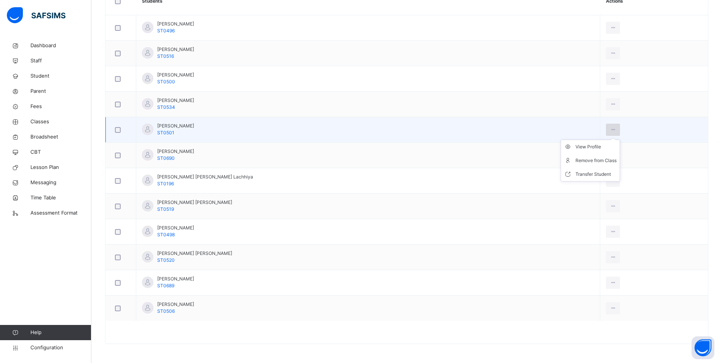
click at [609, 127] on icon at bounding box center [612, 129] width 6 height 7
click at [561, 154] on li "Remove from Class" at bounding box center [590, 161] width 59 height 14
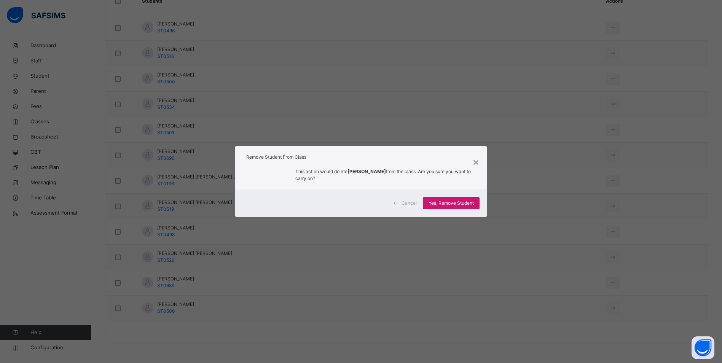
drag, startPoint x: 460, startPoint y: 202, endPoint x: 442, endPoint y: 204, distance: 18.1
click at [460, 201] on span "Yes, Remove Student" at bounding box center [450, 203] width 45 height 7
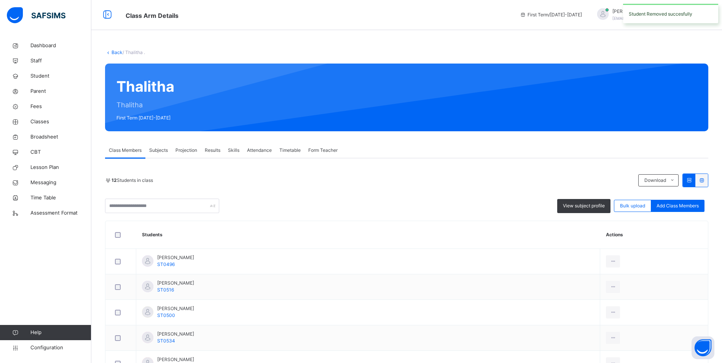
scroll to position [190, 0]
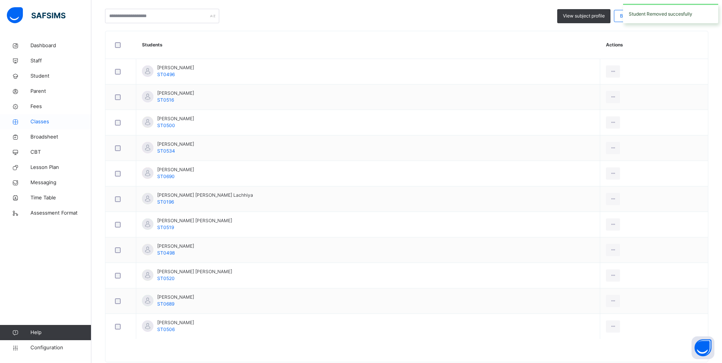
click at [40, 116] on link "Classes" at bounding box center [45, 121] width 91 height 15
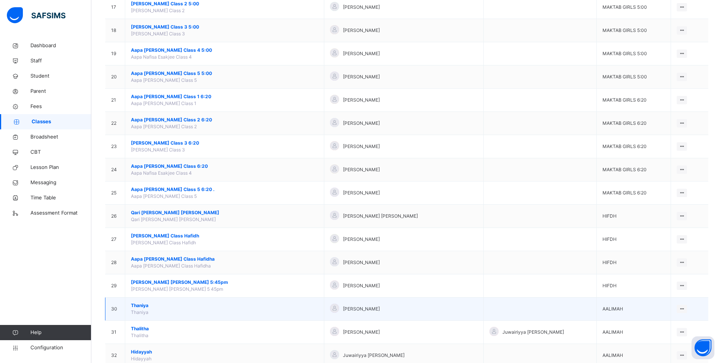
scroll to position [559, 0]
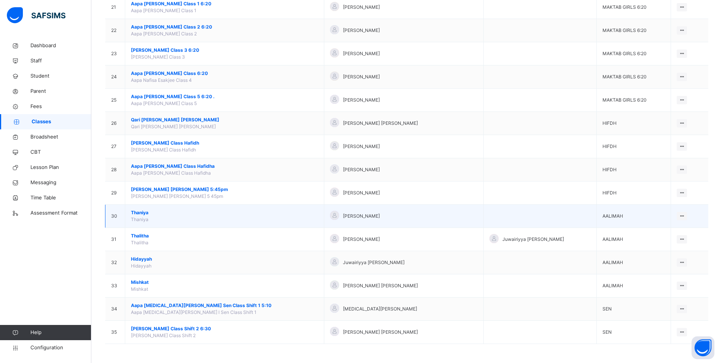
click at [137, 212] on span "Thaniya" at bounding box center [224, 212] width 187 height 7
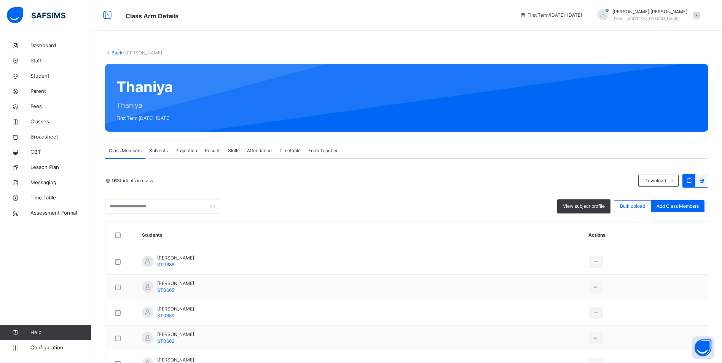
click at [242, 146] on div "Skills" at bounding box center [233, 150] width 19 height 15
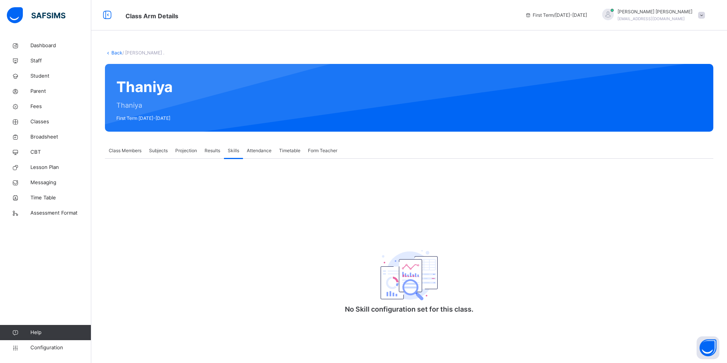
click at [253, 148] on span "Attendance" at bounding box center [259, 150] width 25 height 7
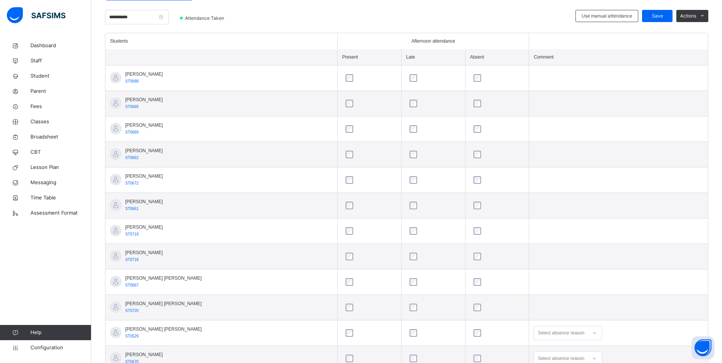
scroll to position [190, 0]
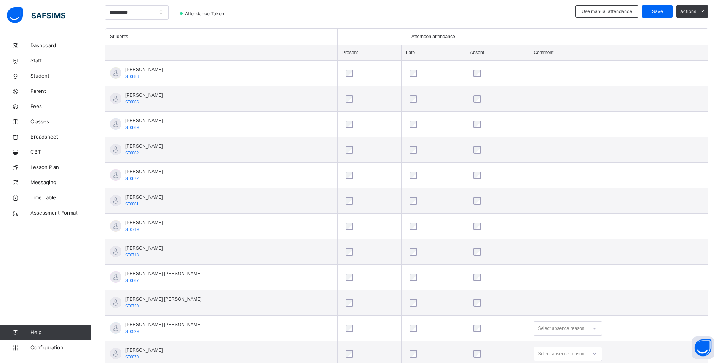
click at [547, 333] on div "Select absence reason" at bounding box center [567, 328] width 68 height 14
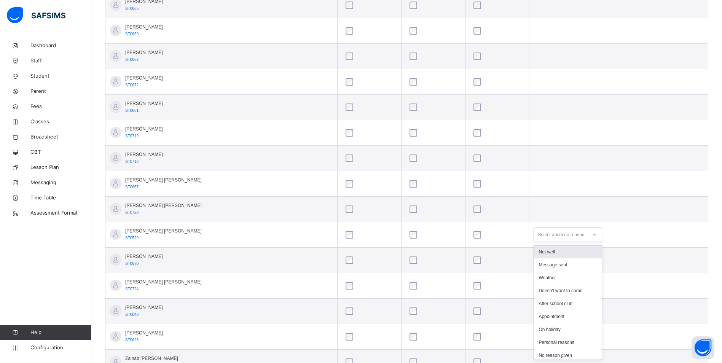
click at [544, 254] on div "Not well" at bounding box center [568, 251] width 68 height 13
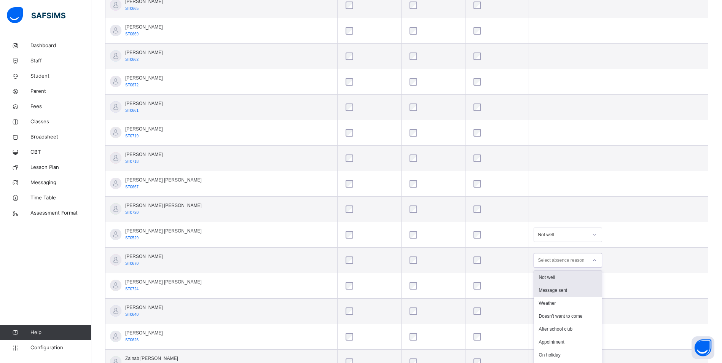
drag, startPoint x: 534, startPoint y: 260, endPoint x: 535, endPoint y: 265, distance: 4.8
click at [534, 260] on td "option Not well focused, 1 of 15. 15 results available. Use Up and Down to choo…" at bounding box center [618, 260] width 179 height 25
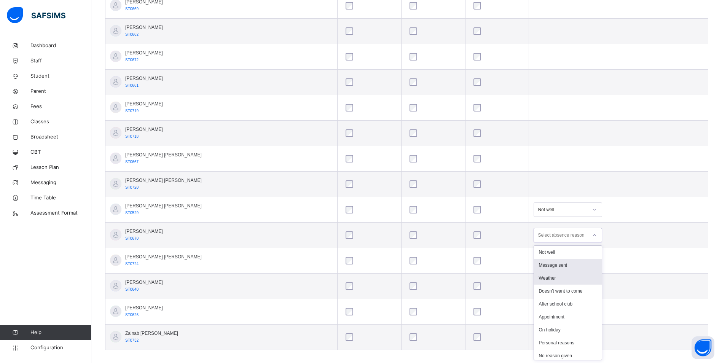
scroll to position [309, 0]
click at [540, 262] on div "Message sent" at bounding box center [568, 264] width 68 height 13
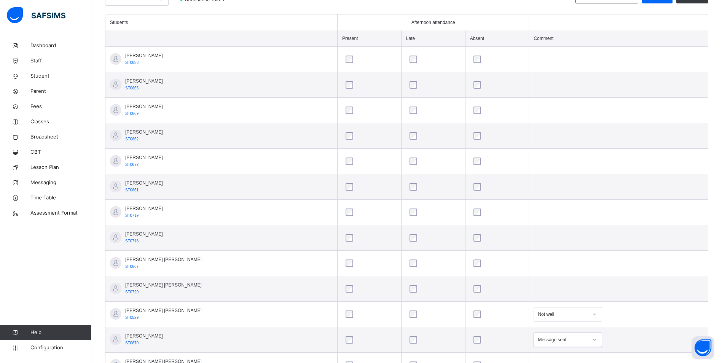
scroll to position [127, 0]
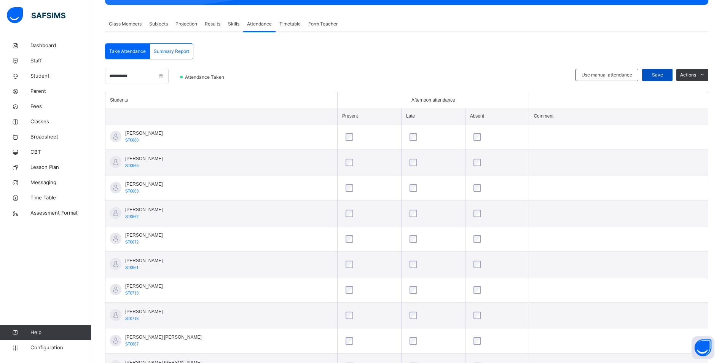
click at [656, 76] on span "Save" at bounding box center [656, 75] width 19 height 7
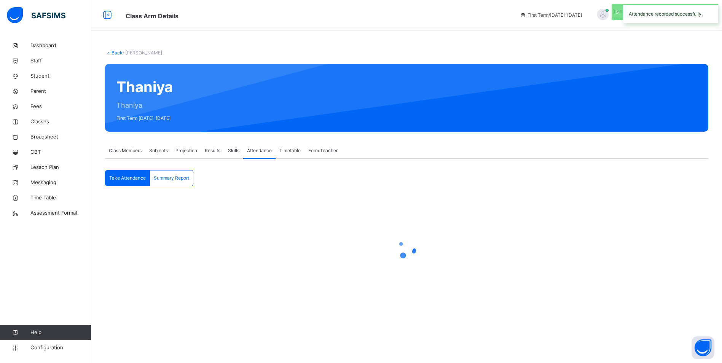
scroll to position [0, 0]
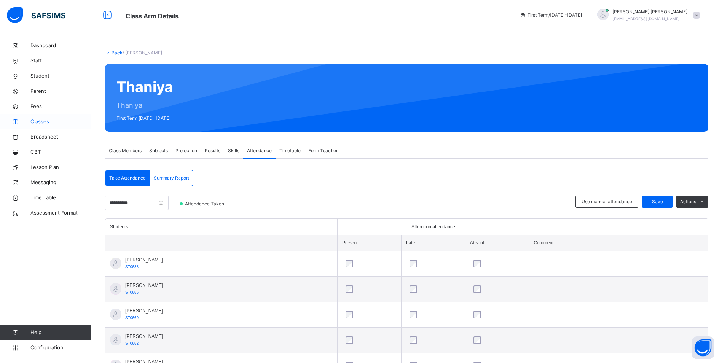
click at [35, 122] on span "Classes" at bounding box center [60, 122] width 61 height 8
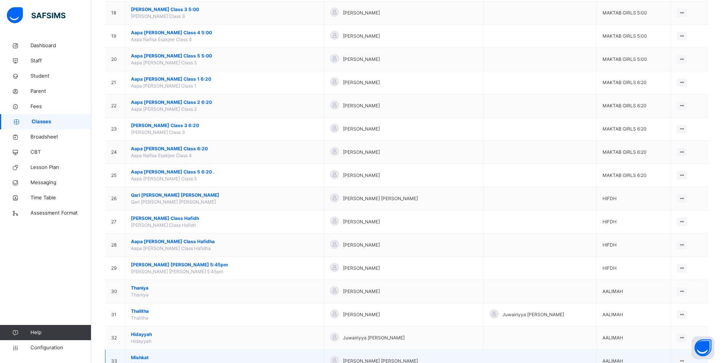
scroll to position [559, 0]
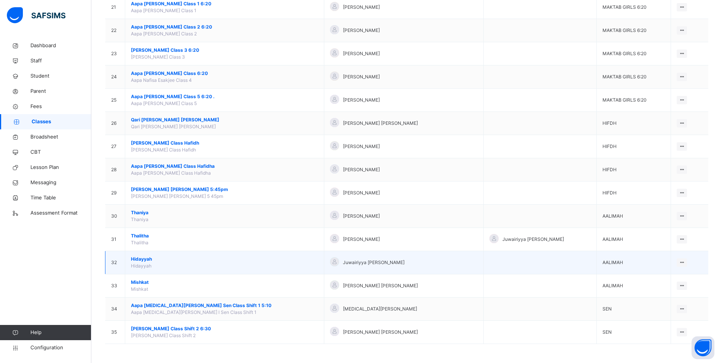
click at [139, 259] on span "Hidayyah" at bounding box center [224, 259] width 187 height 7
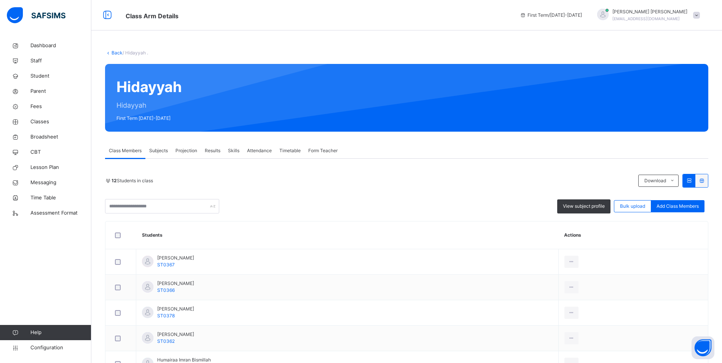
click at [267, 151] on span "Attendance" at bounding box center [259, 150] width 25 height 7
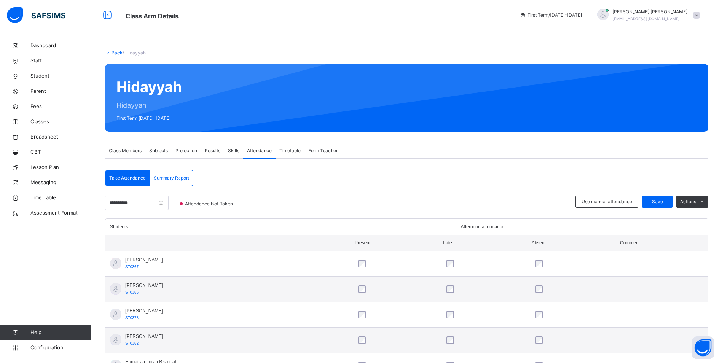
scroll to position [215, 0]
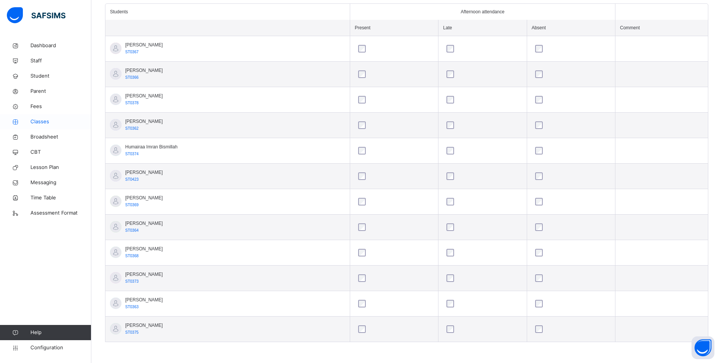
click at [51, 120] on span "Classes" at bounding box center [60, 122] width 61 height 8
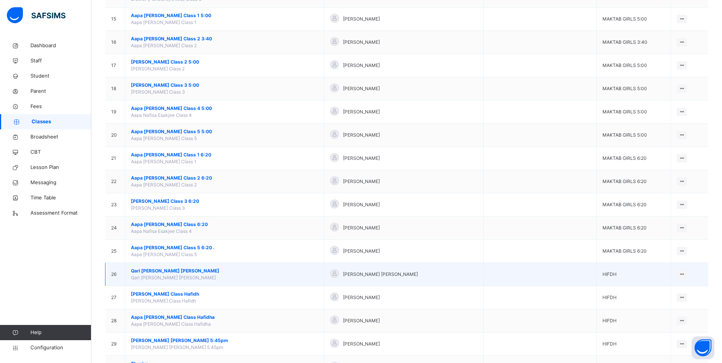
scroll to position [533, 0]
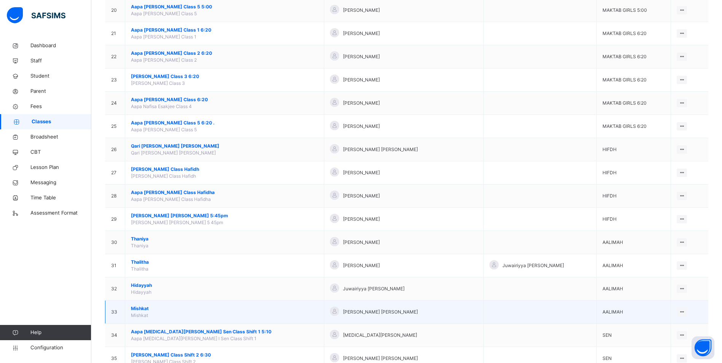
click at [142, 307] on span "Mishkat" at bounding box center [224, 308] width 187 height 7
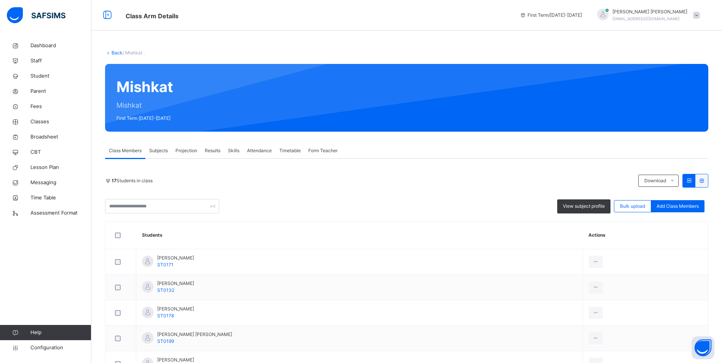
click at [261, 148] on span "Attendance" at bounding box center [259, 150] width 25 height 7
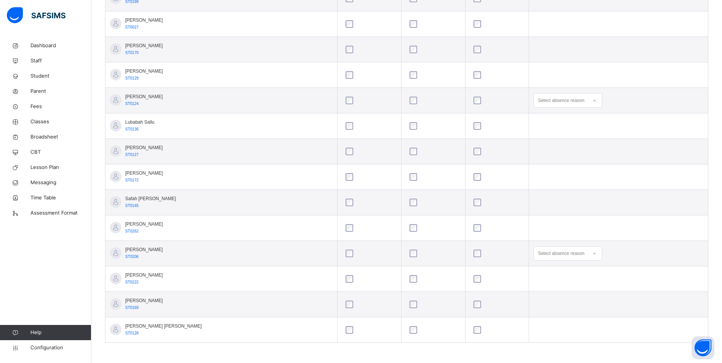
scroll to position [342, 0]
click at [592, 253] on icon at bounding box center [594, 253] width 5 height 8
click at [558, 278] on div "Message sent" at bounding box center [568, 282] width 68 height 13
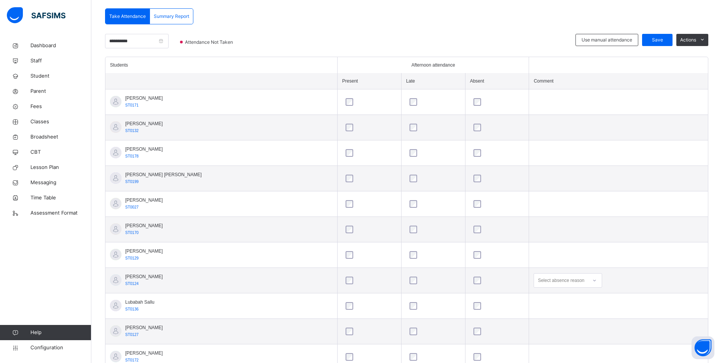
scroll to position [152, 0]
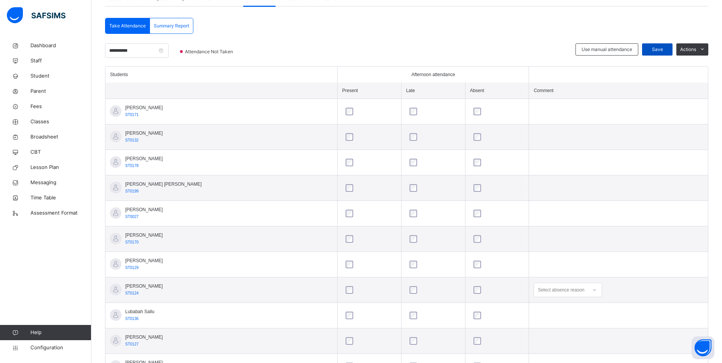
click at [654, 47] on span "Save" at bounding box center [656, 49] width 19 height 7
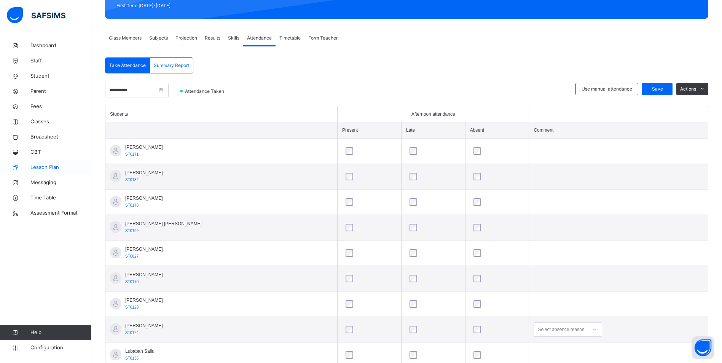
scroll to position [38, 0]
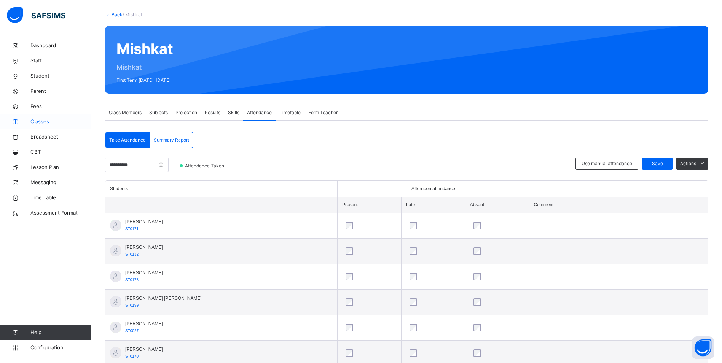
click at [39, 125] on span "Classes" at bounding box center [60, 122] width 61 height 8
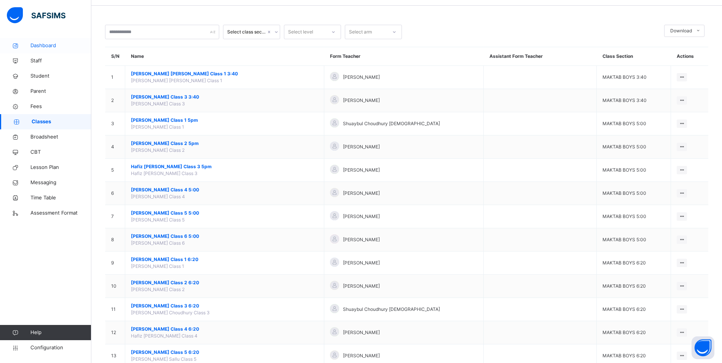
scroll to position [38, 0]
